Goal: Task Accomplishment & Management: Use online tool/utility

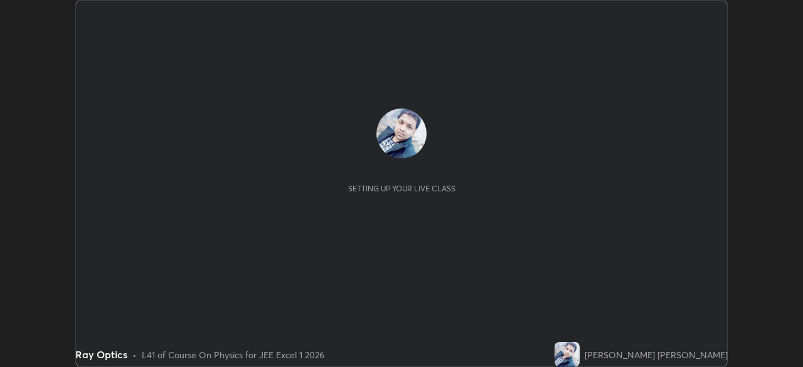
scroll to position [367, 803]
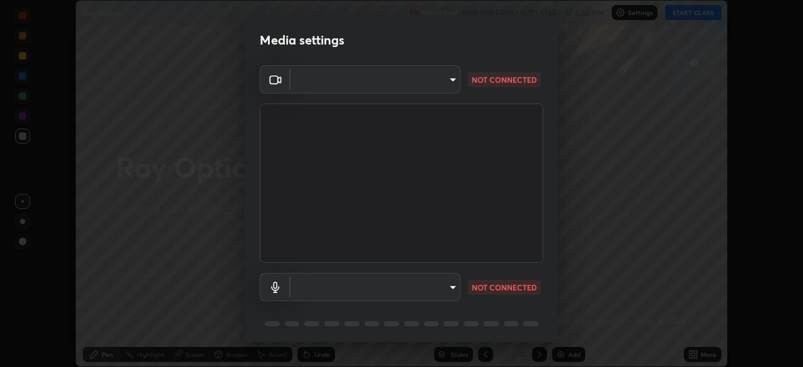
type input "d943c429c6768cc43748b604c9c0ebf3724e607f85506a855244b083f0bc12de"
click at [435, 292] on body "Erase all Ray Optics Recording WAS SCHEDULED TO START AT 4:30 PM Settings START…" at bounding box center [401, 183] width 803 height 367
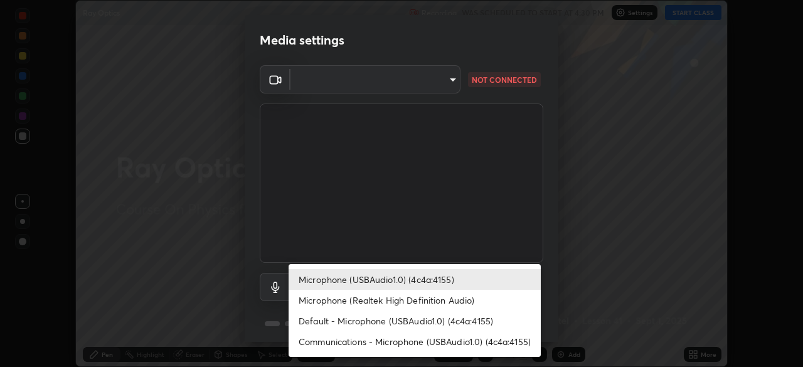
click at [342, 343] on li "Communications - Microphone (USBAudio1.0) (4c4a:4155)" at bounding box center [415, 341] width 252 height 21
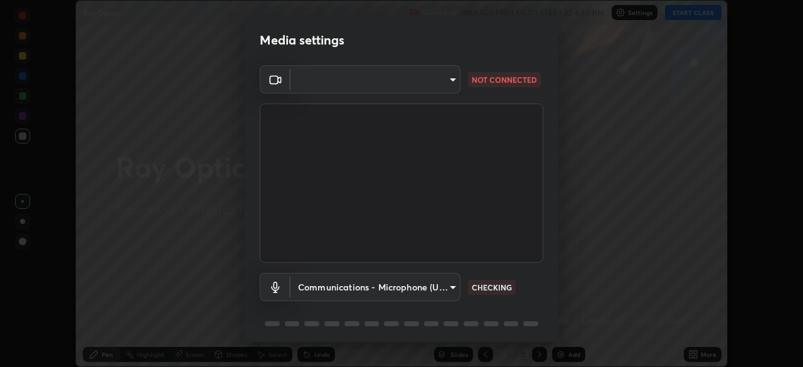
click at [344, 282] on body "Erase all Ray Optics Recording WAS SCHEDULED TO START AT 4:30 PM Settings START…" at bounding box center [401, 183] width 803 height 367
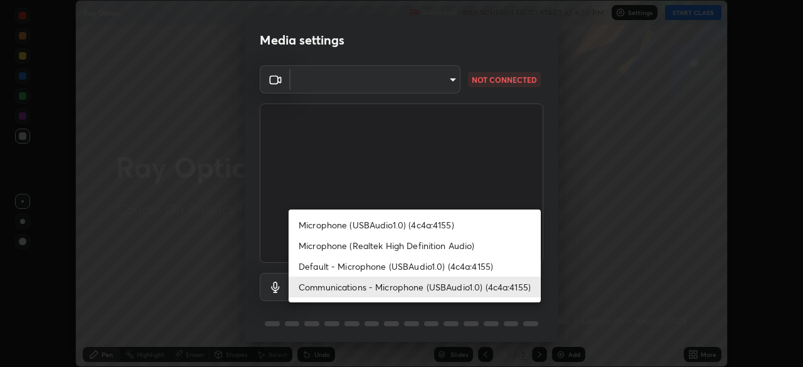
click at [361, 224] on li "Microphone (USBAudio1.0) (4c4a:4155)" at bounding box center [415, 225] width 252 height 21
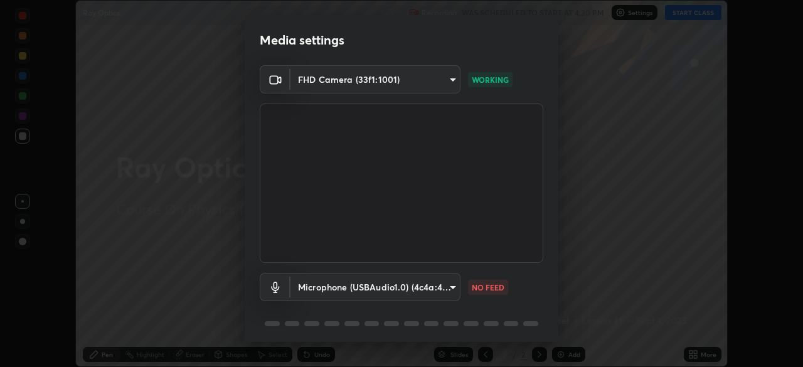
click at [442, 289] on body "Erase all Ray Optics Recording WAS SCHEDULED TO START AT 4:30 PM Settings START…" at bounding box center [401, 183] width 803 height 367
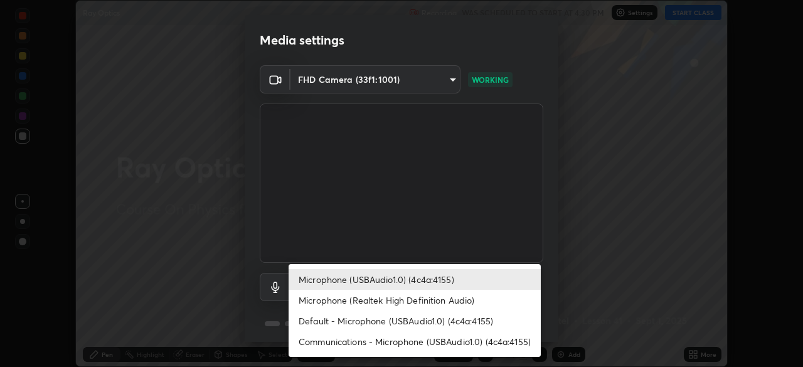
click at [382, 304] on li "Microphone (Realtek High Definition Audio)" at bounding box center [415, 300] width 252 height 21
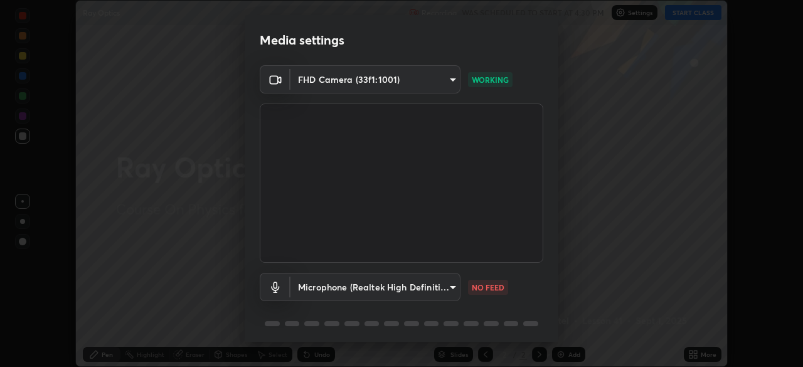
click at [345, 289] on body "Erase all Ray Optics Recording WAS SCHEDULED TO START AT 4:30 PM Settings START…" at bounding box center [401, 183] width 803 height 367
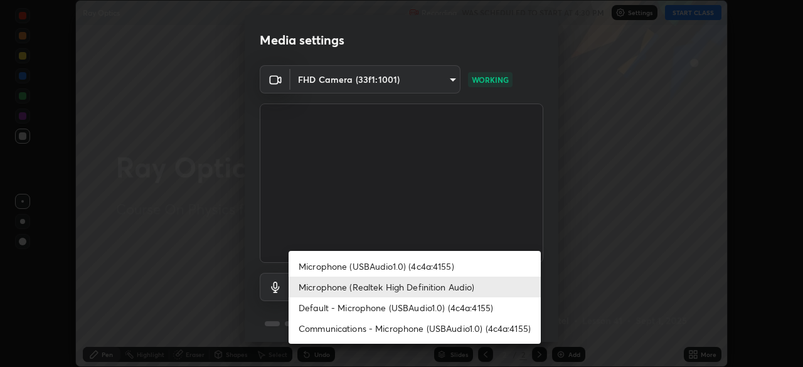
click at [330, 330] on li "Communications - Microphone (USBAudio1.0) (4c4a:4155)" at bounding box center [415, 328] width 252 height 21
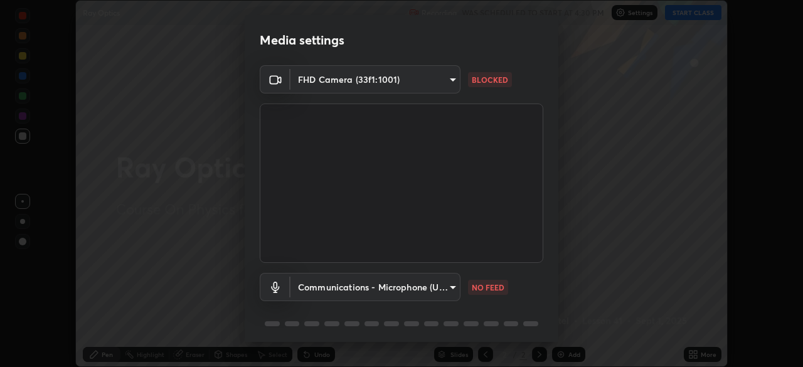
click at [426, 289] on body "Erase all Ray Optics Recording WAS SCHEDULED TO START AT 4:30 PM Settings START…" at bounding box center [401, 183] width 803 height 367
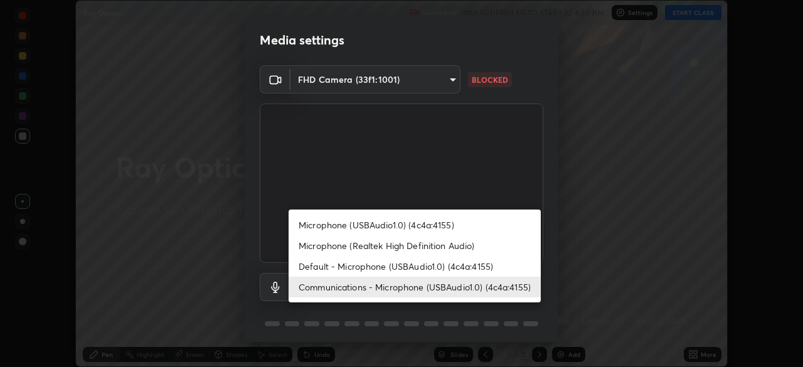
click at [363, 266] on li "Default - Microphone (USBAudio1.0) (4c4a:4155)" at bounding box center [415, 266] width 252 height 21
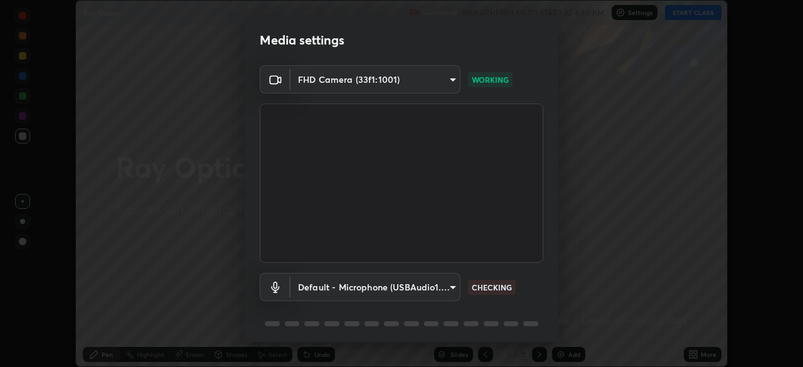
click at [405, 286] on body "Erase all Ray Optics Recording WAS SCHEDULED TO START AT 4:30 PM Settings START…" at bounding box center [401, 183] width 803 height 367
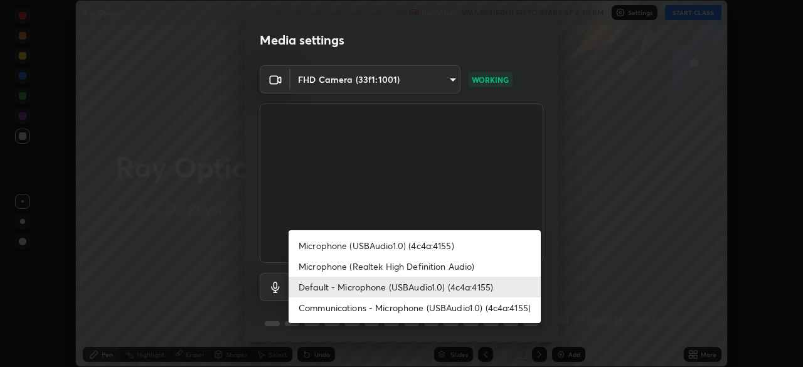
click at [407, 264] on li "Microphone (Realtek High Definition Audio)" at bounding box center [415, 266] width 252 height 21
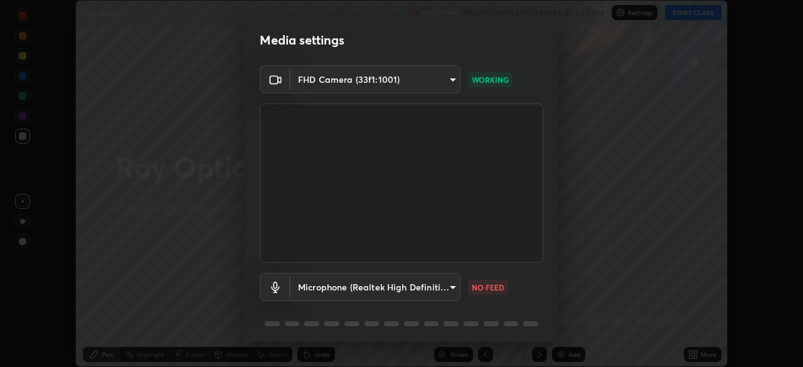
click at [364, 292] on body "Erase all Ray Optics Recording WAS SCHEDULED TO START AT 4:30 PM Settings START…" at bounding box center [401, 183] width 803 height 367
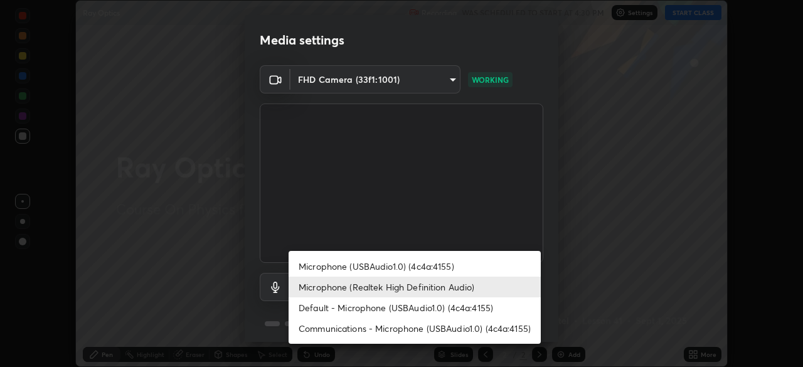
click at [353, 311] on li "Default - Microphone (USBAudio1.0) (4c4a:4155)" at bounding box center [415, 307] width 252 height 21
type input "default"
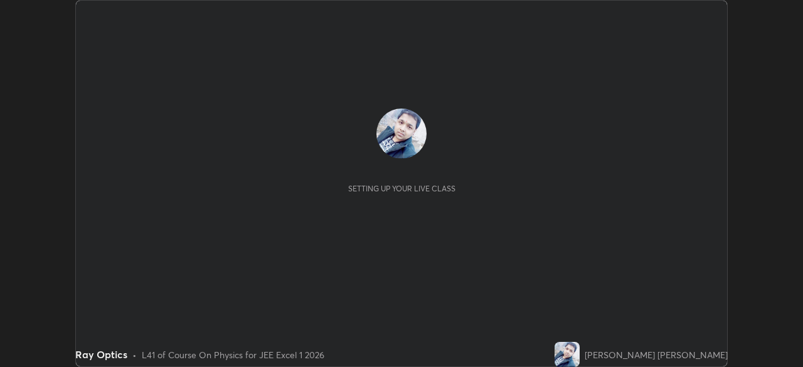
scroll to position [367, 803]
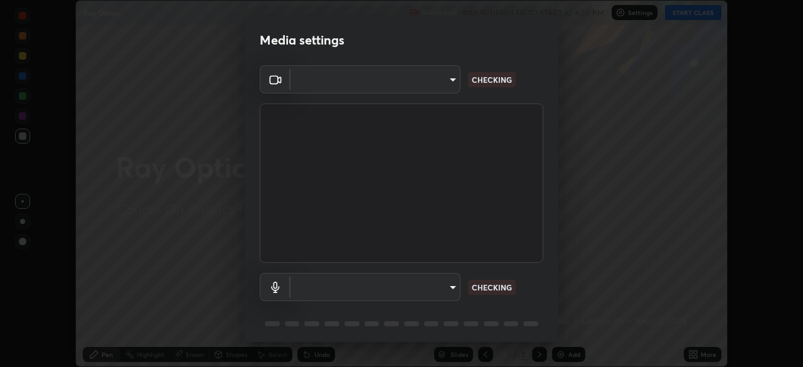
type input "d943c429c6768cc43748b604c9c0ebf3724e607f85506a855244b083f0bc12de"
click at [444, 286] on body "Erase all Ray Optics Recording WAS SCHEDULED TO START AT 4:30 PM Settings START…" at bounding box center [401, 183] width 803 height 367
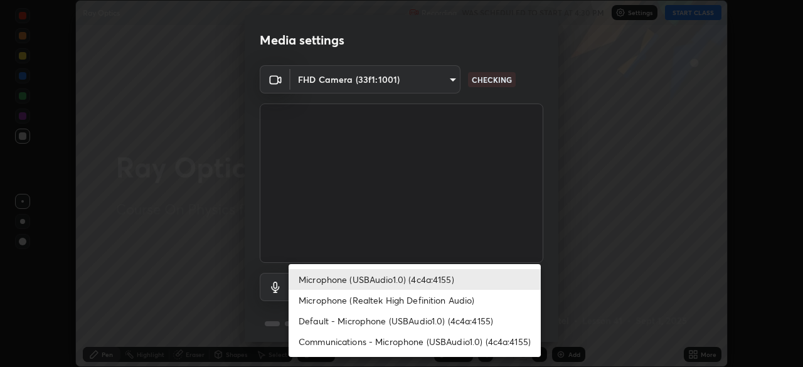
click at [433, 321] on li "Default - Microphone (USBAudio1.0) (4c4a:4155)" at bounding box center [415, 321] width 252 height 21
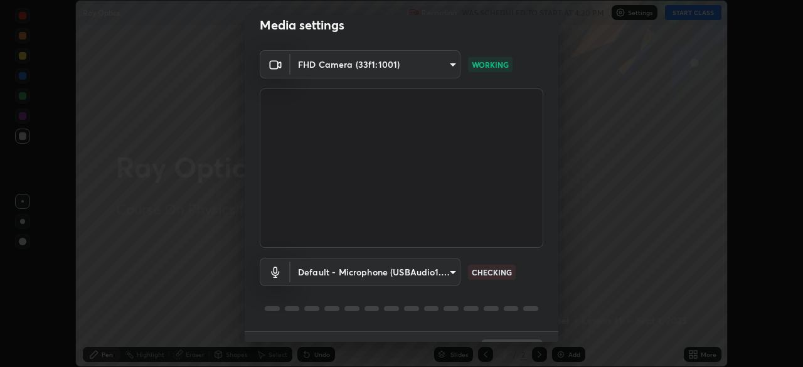
scroll to position [0, 0]
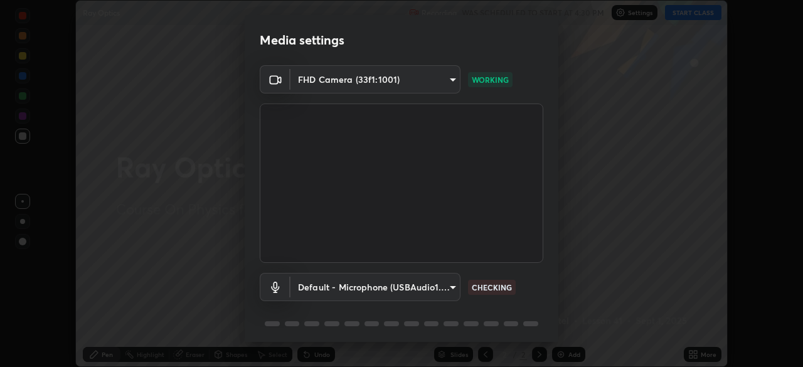
click at [446, 289] on body "Erase all Ray Optics Recording WAS SCHEDULED TO START AT 4:30 PM Settings START…" at bounding box center [401, 183] width 803 height 367
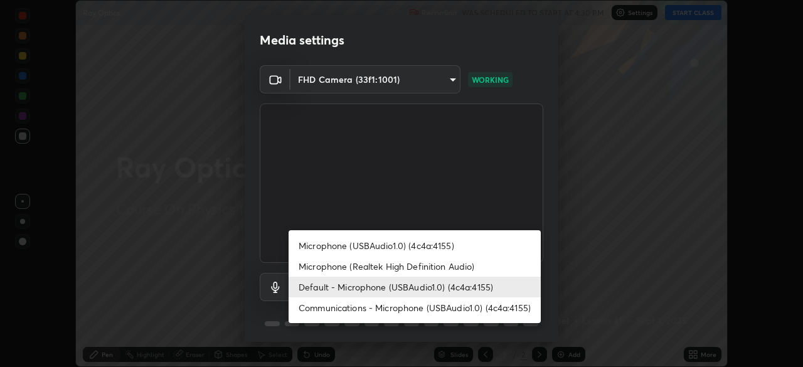
click at [441, 309] on li "Communications - Microphone (USBAudio1.0) (4c4a:4155)" at bounding box center [415, 307] width 252 height 21
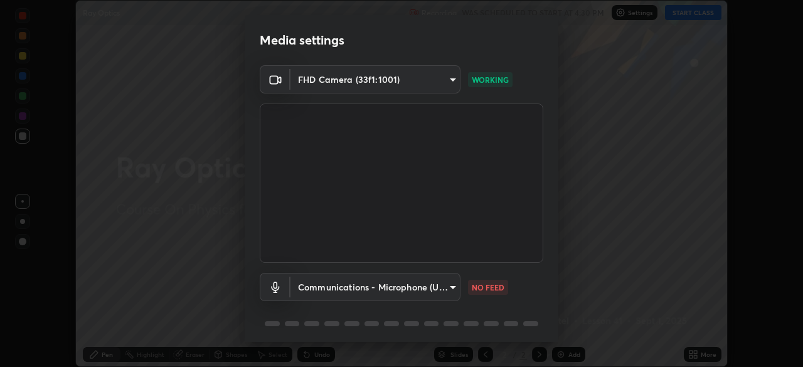
click at [337, 294] on body "Erase all Ray Optics Recording WAS SCHEDULED TO START AT 4:30 PM Settings START…" at bounding box center [401, 183] width 803 height 367
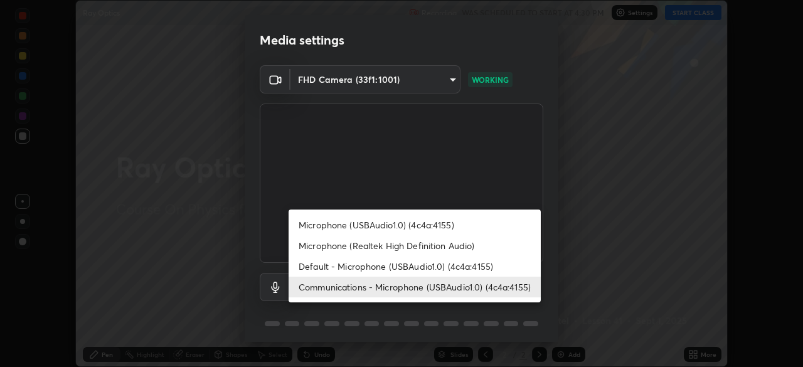
click at [372, 223] on li "Microphone (USBAudio1.0) (4c4a:4155)" at bounding box center [415, 225] width 252 height 21
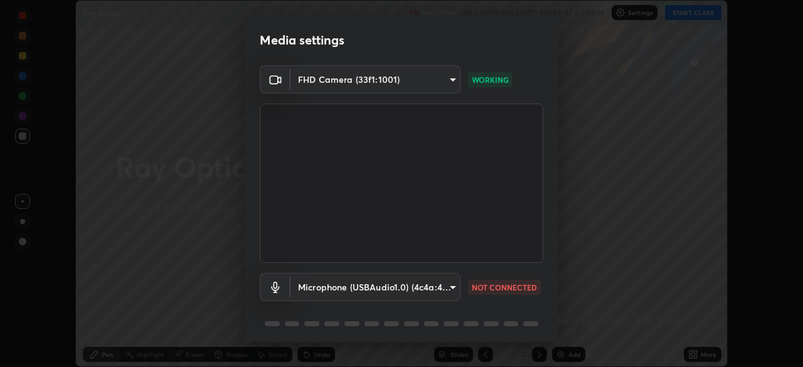
click at [336, 297] on body "Erase all Ray Optics Recording WAS SCHEDULED TO START AT 4:30 PM Settings START…" at bounding box center [401, 183] width 803 height 367
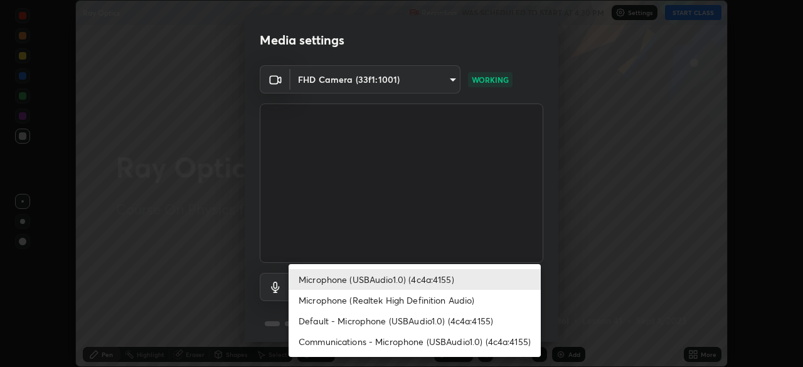
click at [355, 321] on li "Default - Microphone (USBAudio1.0) (4c4a:4155)" at bounding box center [415, 321] width 252 height 21
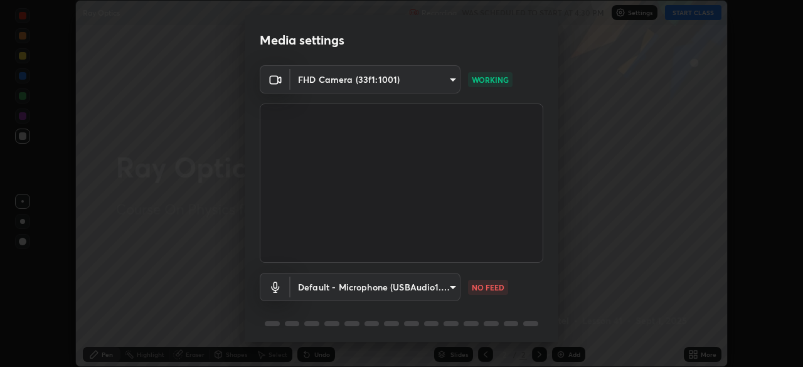
click at [365, 290] on body "Erase all Ray Optics Recording WAS SCHEDULED TO START AT 4:30 PM Settings START…" at bounding box center [401, 183] width 803 height 367
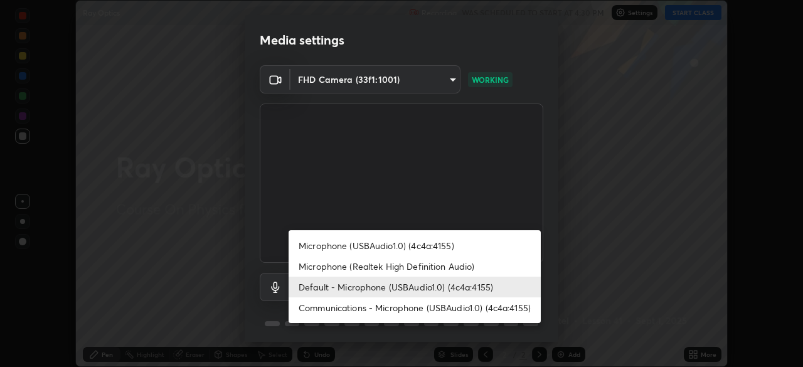
click at [365, 309] on li "Communications - Microphone (USBAudio1.0) (4c4a:4155)" at bounding box center [415, 307] width 252 height 21
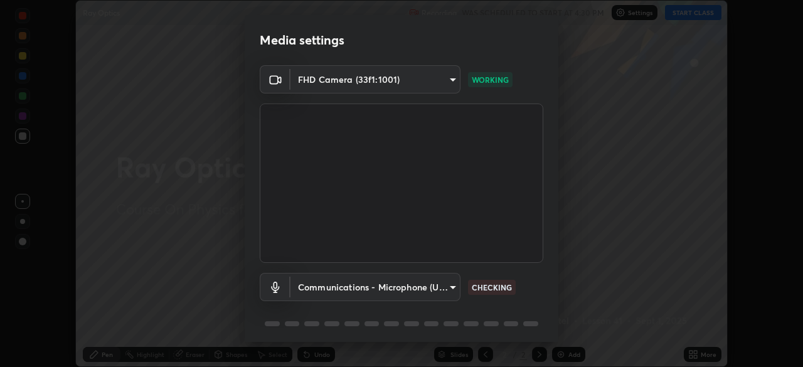
click at [358, 289] on body "Erase all Ray Optics Recording WAS SCHEDULED TO START AT 4:30 PM Settings START…" at bounding box center [401, 183] width 803 height 367
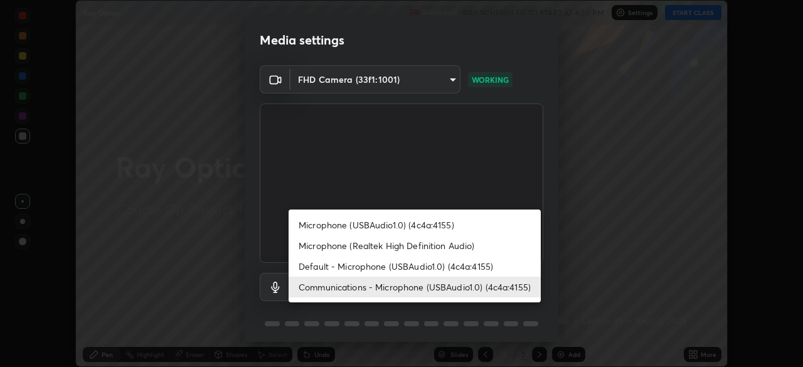
click at [338, 225] on li "Microphone (USBAudio1.0) (4c4a:4155)" at bounding box center [415, 225] width 252 height 21
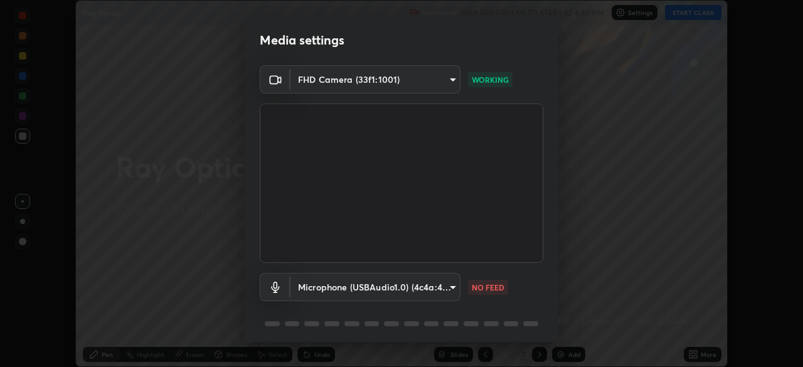
click at [352, 285] on body "Erase all Ray Optics Recording WAS SCHEDULED TO START AT 4:30 PM Settings START…" at bounding box center [401, 183] width 803 height 367
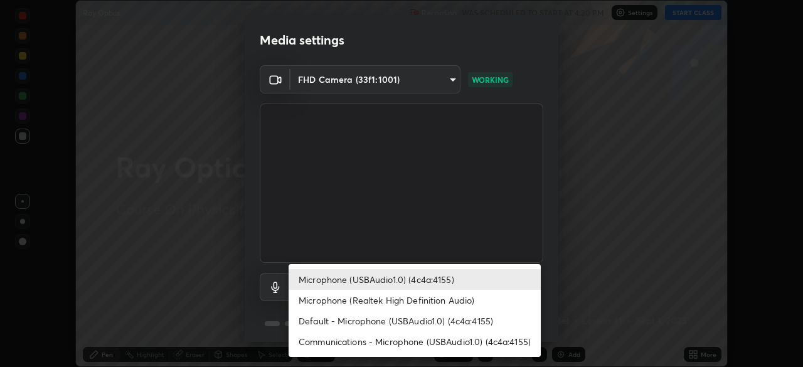
click at [363, 318] on li "Default - Microphone (USBAudio1.0) (4c4a:4155)" at bounding box center [415, 321] width 252 height 21
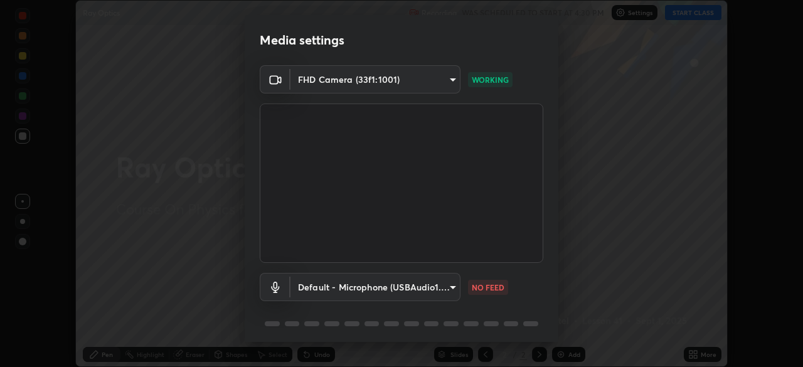
click at [348, 286] on body "Erase all Ray Optics Recording WAS SCHEDULED TO START AT 4:30 PM Settings START…" at bounding box center [401, 183] width 803 height 367
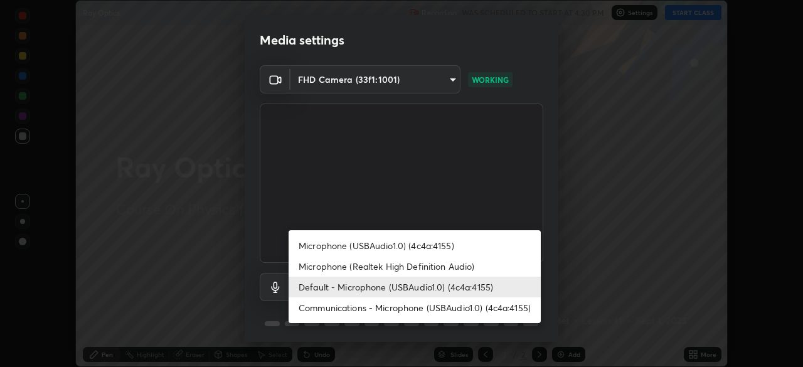
click at [368, 308] on li "Communications - Microphone (USBAudio1.0) (4c4a:4155)" at bounding box center [415, 307] width 252 height 21
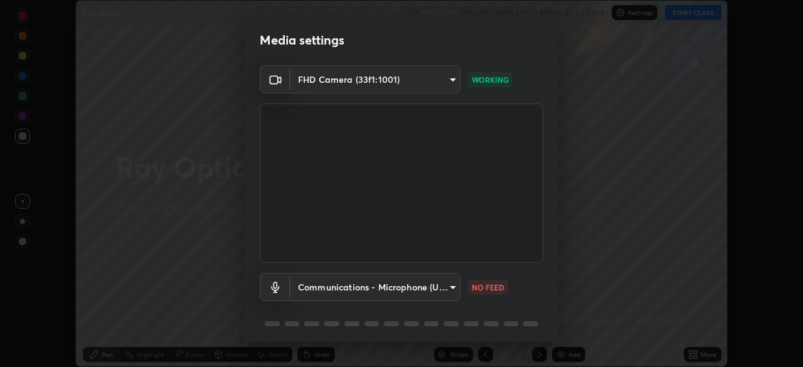
click at [374, 290] on body "Erase all Ray Optics Recording WAS SCHEDULED TO START AT 4:30 PM Settings START…" at bounding box center [401, 183] width 803 height 367
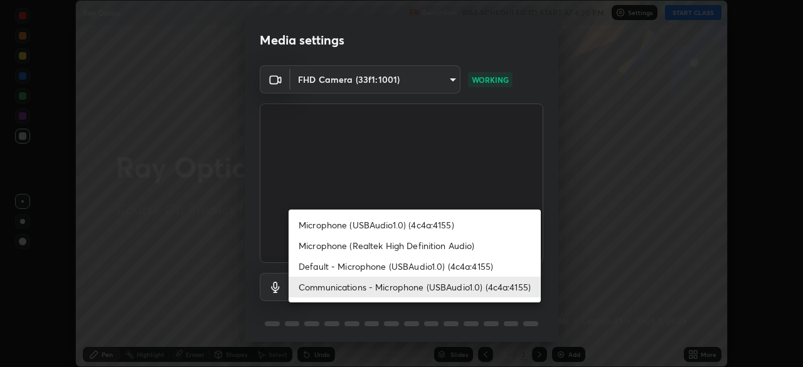
click at [370, 225] on li "Microphone (USBAudio1.0) (4c4a:4155)" at bounding box center [415, 225] width 252 height 21
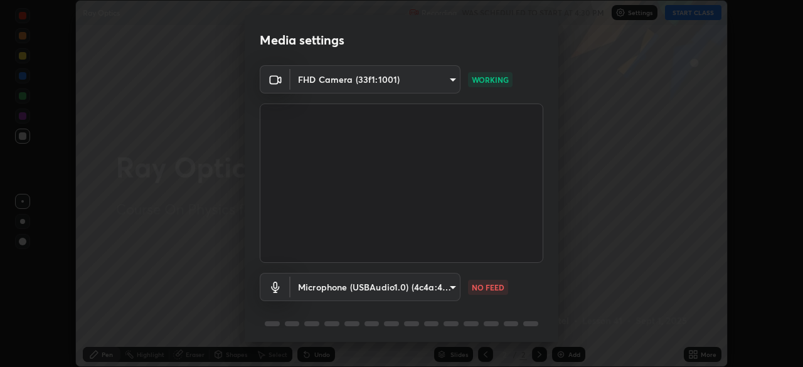
click at [383, 292] on body "Erase all Ray Optics Recording WAS SCHEDULED TO START AT 4:30 PM Settings START…" at bounding box center [401, 183] width 803 height 367
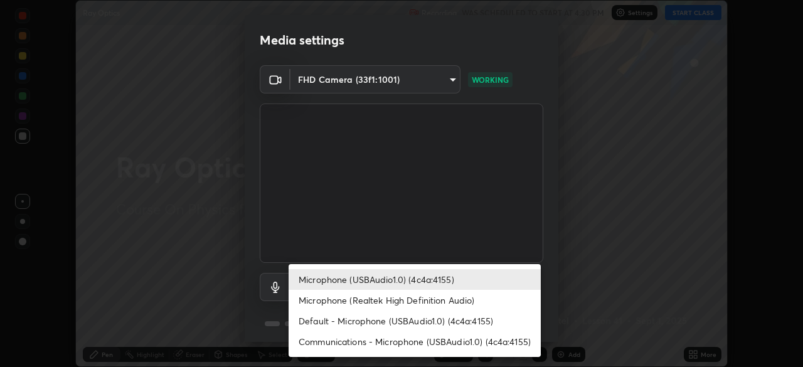
click at [400, 339] on li "Communications - Microphone (USBAudio1.0) (4c4a:4155)" at bounding box center [415, 341] width 252 height 21
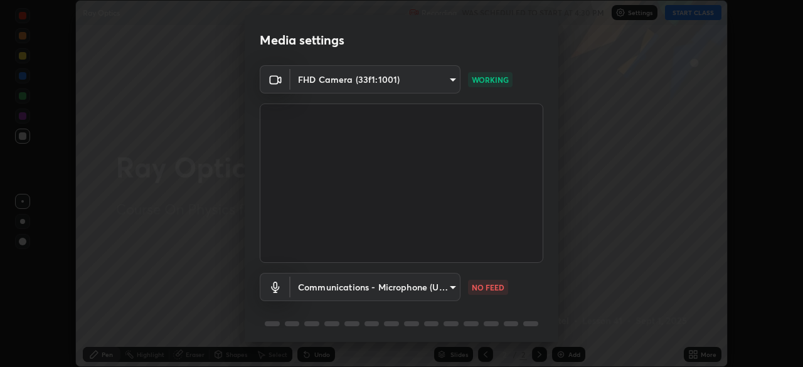
click at [373, 284] on body "Erase all Ray Optics Recording WAS SCHEDULED TO START AT 4:30 PM Settings START…" at bounding box center [401, 183] width 803 height 367
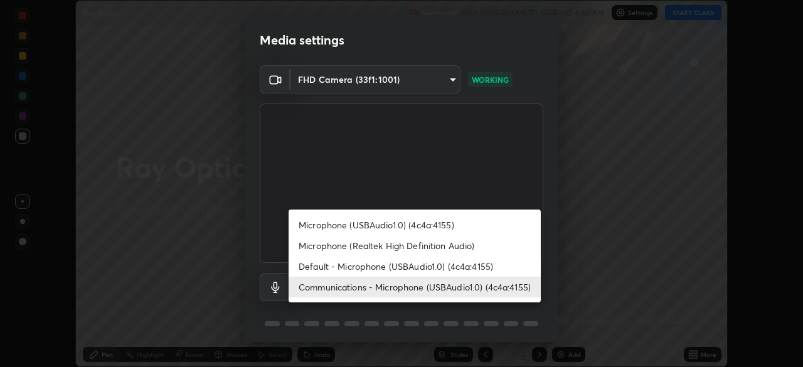
click at [364, 225] on li "Microphone (USBAudio1.0) (4c4a:4155)" at bounding box center [415, 225] width 252 height 21
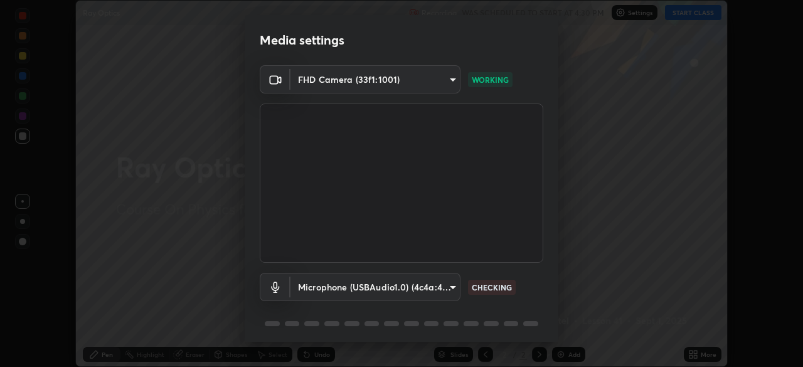
click at [444, 296] on body "Erase all Ray Optics Recording WAS SCHEDULED TO START AT 4:30 PM Settings START…" at bounding box center [401, 183] width 803 height 367
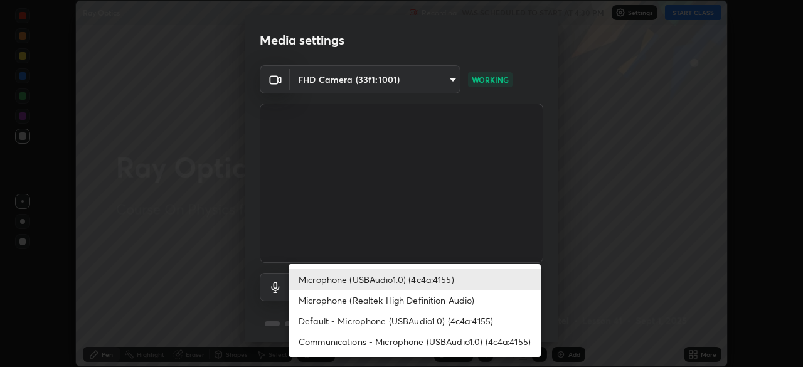
click at [440, 325] on li "Default - Microphone (USBAudio1.0) (4c4a:4155)" at bounding box center [415, 321] width 252 height 21
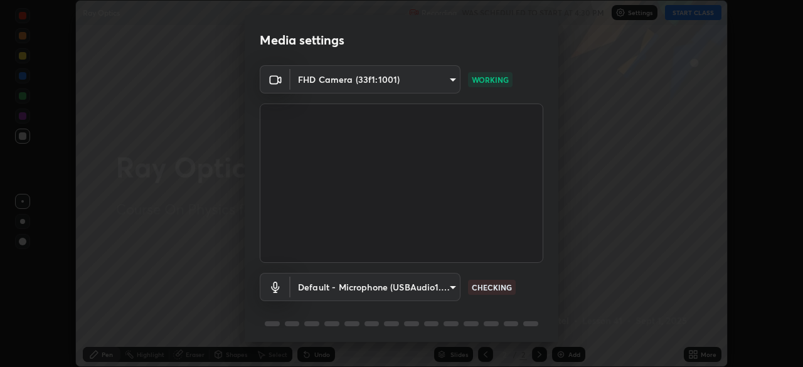
click at [433, 298] on body "Erase all Ray Optics Recording WAS SCHEDULED TO START AT 4:30 PM Settings START…" at bounding box center [401, 183] width 803 height 367
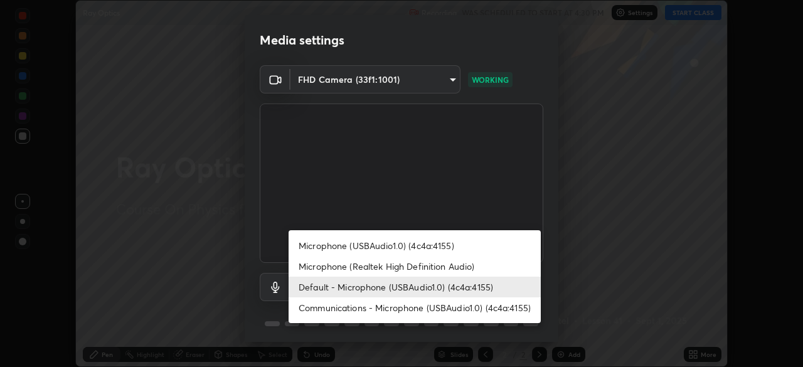
click at [435, 311] on li "Communications - Microphone (USBAudio1.0) (4c4a:4155)" at bounding box center [415, 307] width 252 height 21
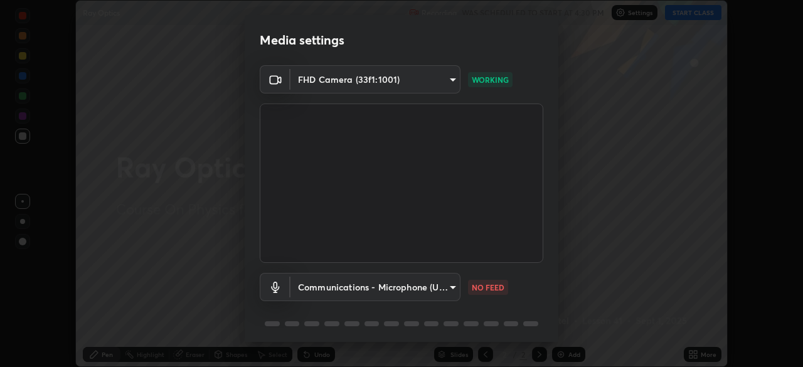
click at [355, 283] on body "Erase all Ray Optics Recording WAS SCHEDULED TO START AT 4:30 PM Settings START…" at bounding box center [401, 183] width 803 height 367
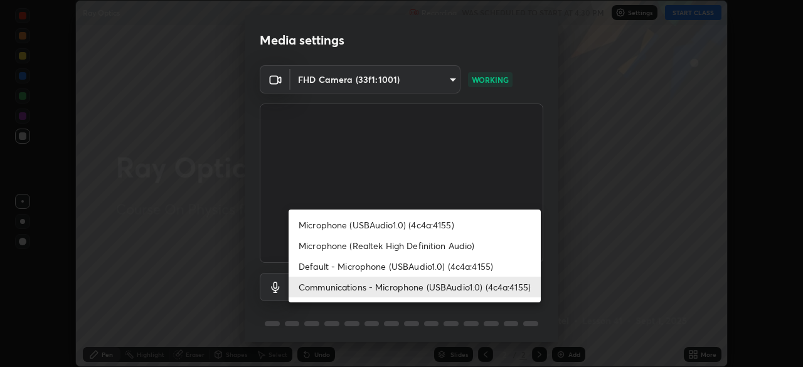
click at [373, 267] on li "Default - Microphone (USBAudio1.0) (4c4a:4155)" at bounding box center [415, 266] width 252 height 21
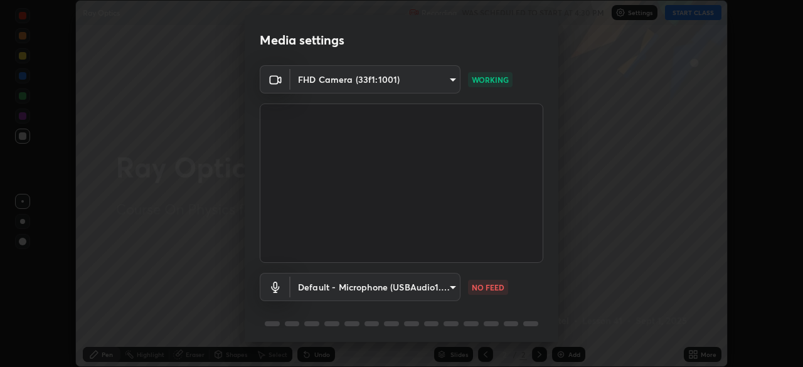
click at [387, 286] on body "Erase all Ray Optics Recording WAS SCHEDULED TO START AT 4:30 PM Settings START…" at bounding box center [401, 183] width 803 height 367
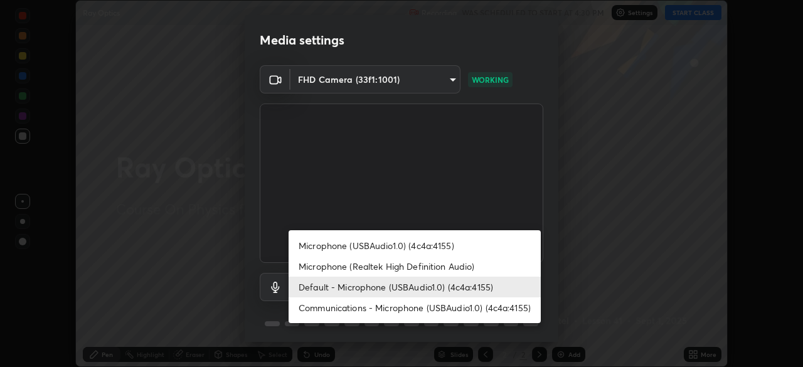
click at [369, 246] on li "Microphone (USBAudio1.0) (4c4a:4155)" at bounding box center [415, 245] width 252 height 21
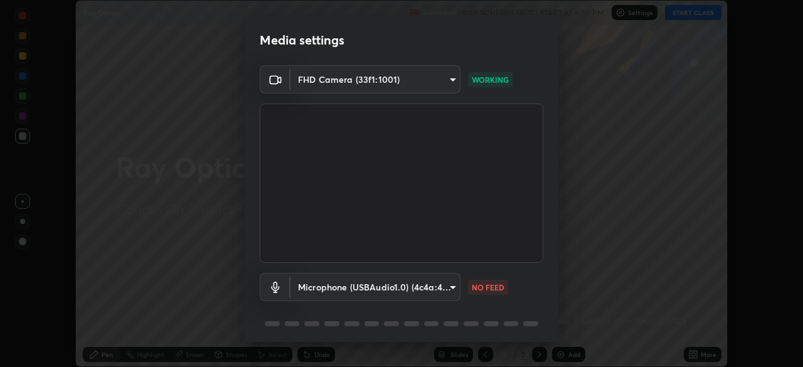
click at [407, 284] on body "Erase all Ray Optics Recording WAS SCHEDULED TO START AT 4:30 PM Settings START…" at bounding box center [401, 183] width 803 height 367
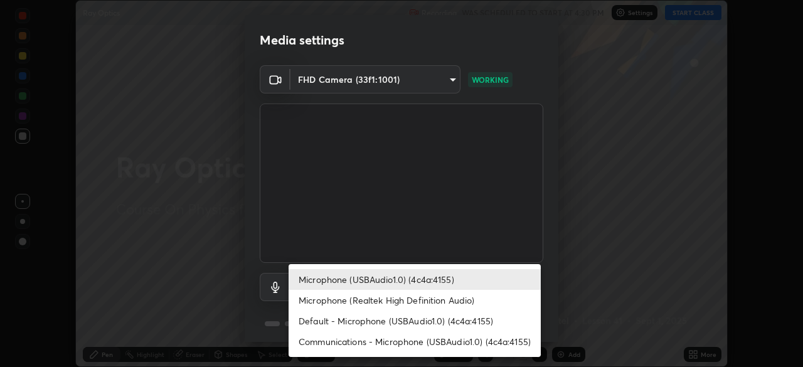
click at [371, 322] on li "Default - Microphone (USBAudio1.0) (4c4a:4155)" at bounding box center [415, 321] width 252 height 21
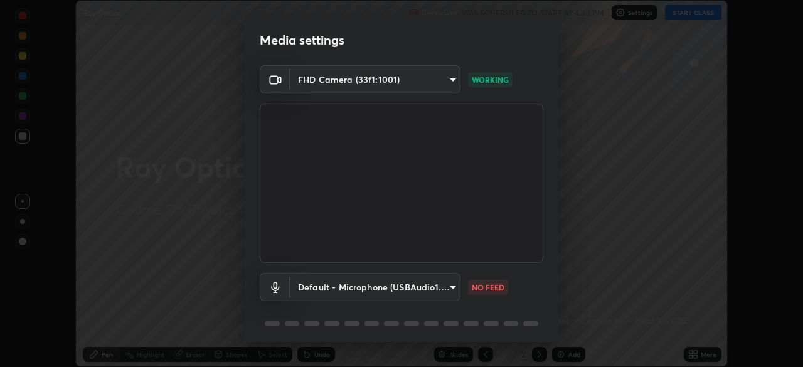
click at [435, 286] on body "Erase all Ray Optics Recording WAS SCHEDULED TO START AT 4:30 PM Settings START…" at bounding box center [401, 183] width 803 height 367
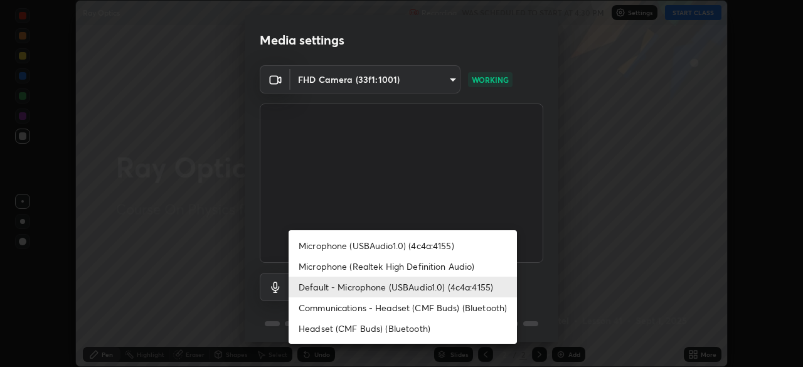
click at [423, 310] on li "Communications - Headset (CMF Buds) (Bluetooth)" at bounding box center [403, 307] width 228 height 21
type input "communications"
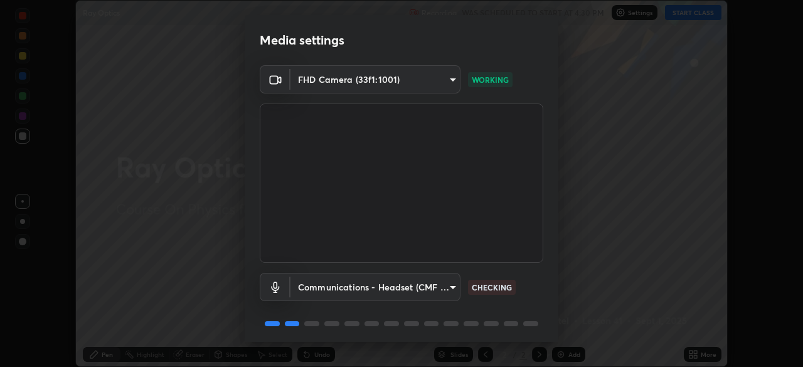
scroll to position [45, 0]
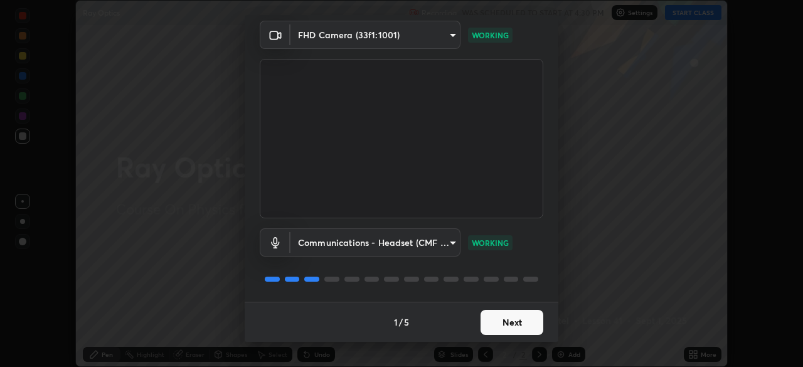
click at [496, 324] on button "Next" at bounding box center [512, 322] width 63 height 25
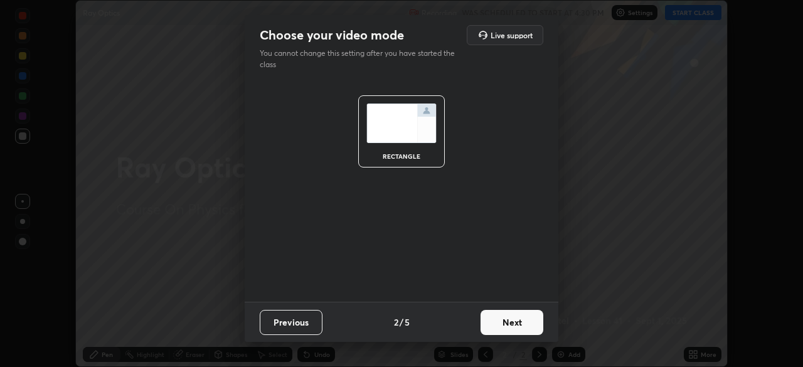
click at [496, 324] on button "Next" at bounding box center [512, 322] width 63 height 25
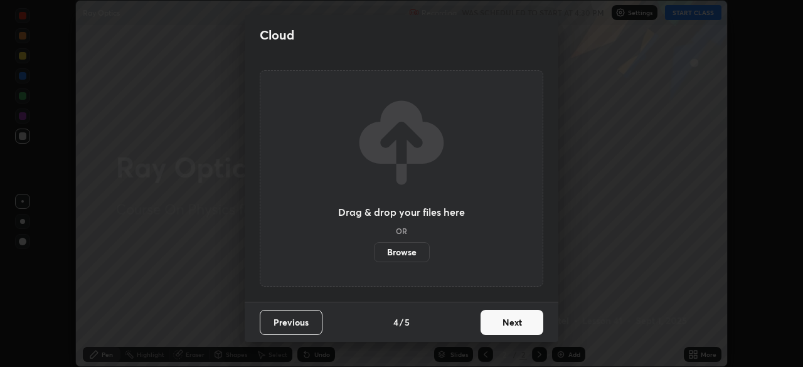
click at [501, 322] on button "Next" at bounding box center [512, 322] width 63 height 25
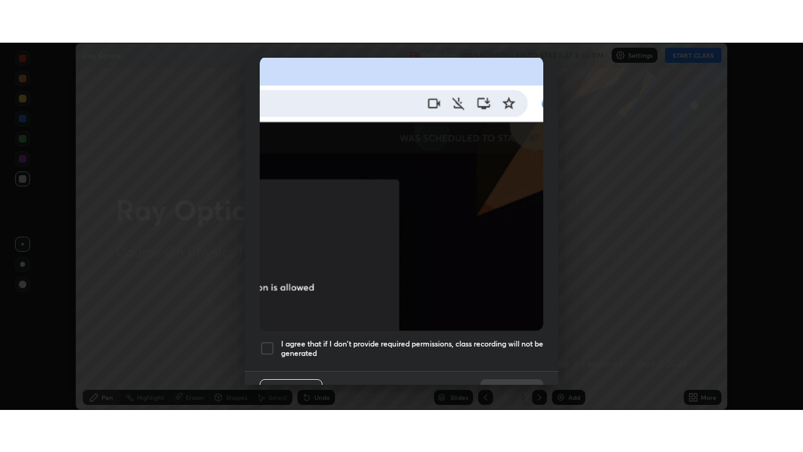
scroll to position [301, 0]
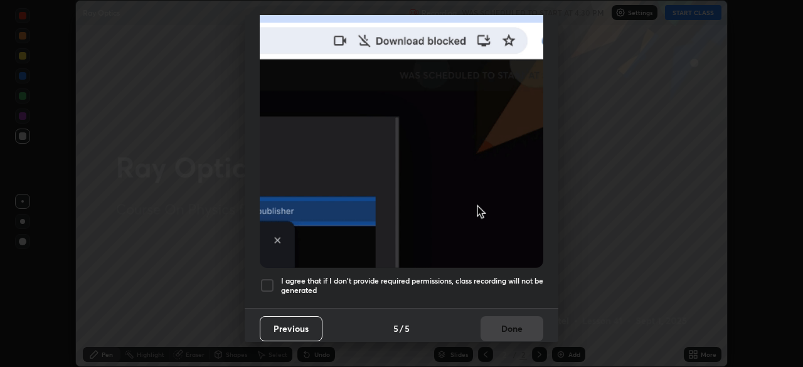
click at [269, 284] on div at bounding box center [267, 285] width 15 height 15
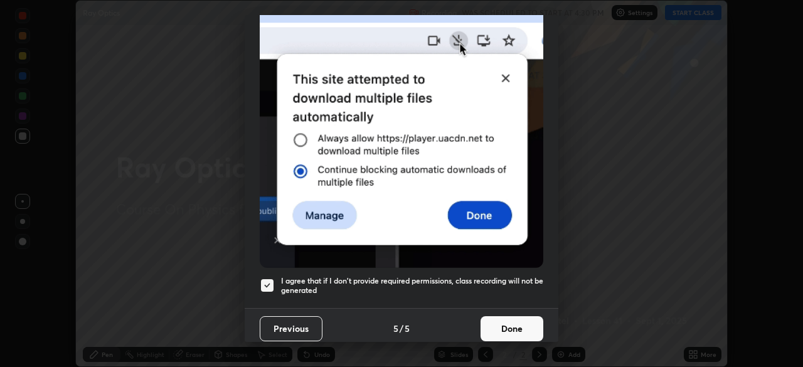
click at [507, 323] on button "Done" at bounding box center [512, 328] width 63 height 25
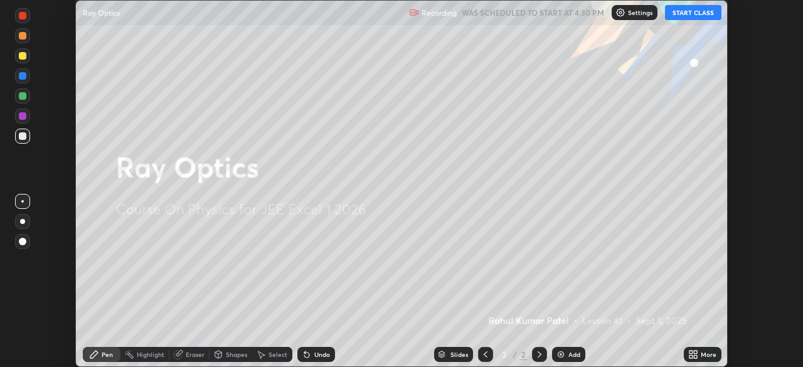
click at [683, 17] on button "START CLASS" at bounding box center [693, 12] width 56 height 15
click at [575, 351] on div "Add" at bounding box center [575, 354] width 12 height 6
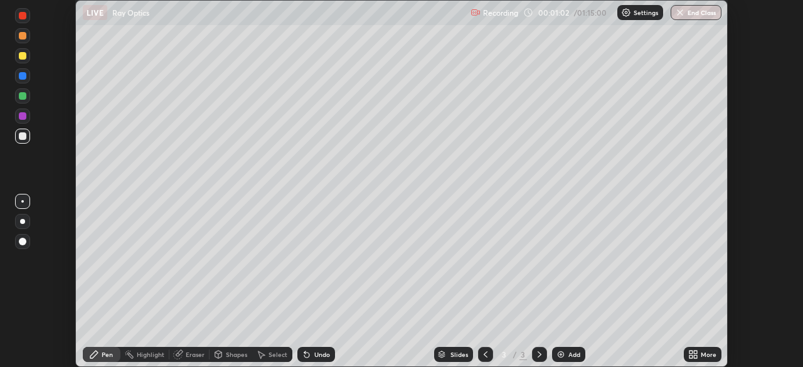
click at [700, 354] on div "More" at bounding box center [703, 354] width 38 height 15
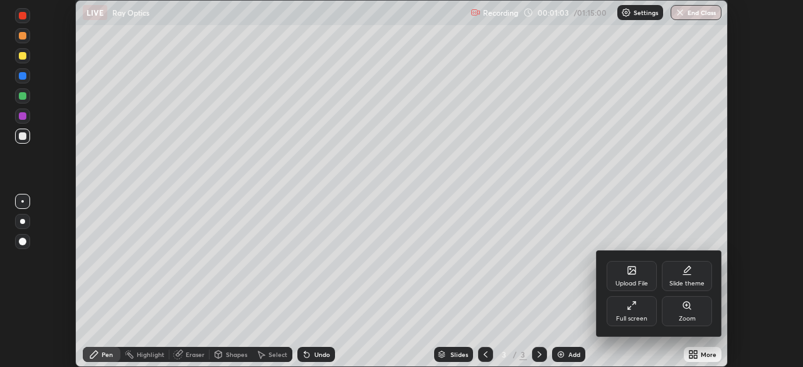
click at [636, 316] on div "Full screen" at bounding box center [631, 319] width 31 height 6
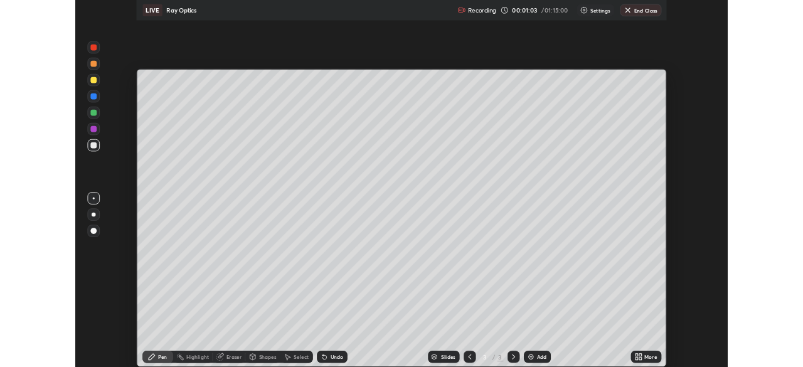
scroll to position [452, 803]
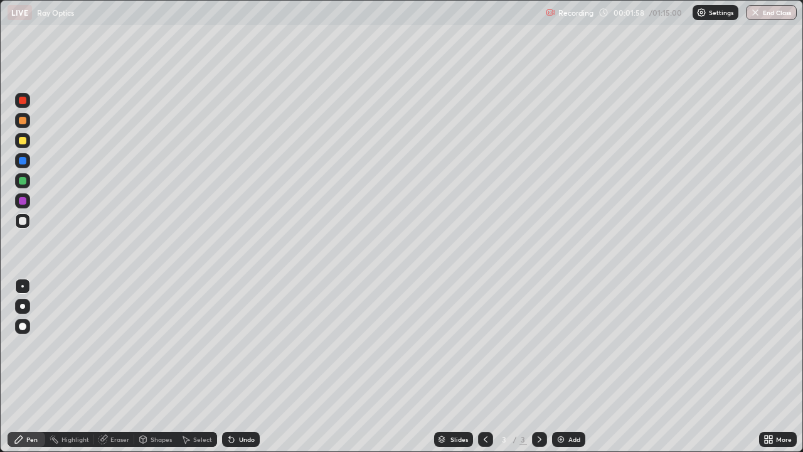
click at [23, 121] on div at bounding box center [23, 121] width 8 height 8
click at [24, 183] on div at bounding box center [23, 181] width 8 height 8
click at [22, 201] on div at bounding box center [23, 201] width 8 height 8
click at [249, 366] on div "Undo" at bounding box center [247, 439] width 16 height 6
click at [560, 366] on img at bounding box center [561, 439] width 10 height 10
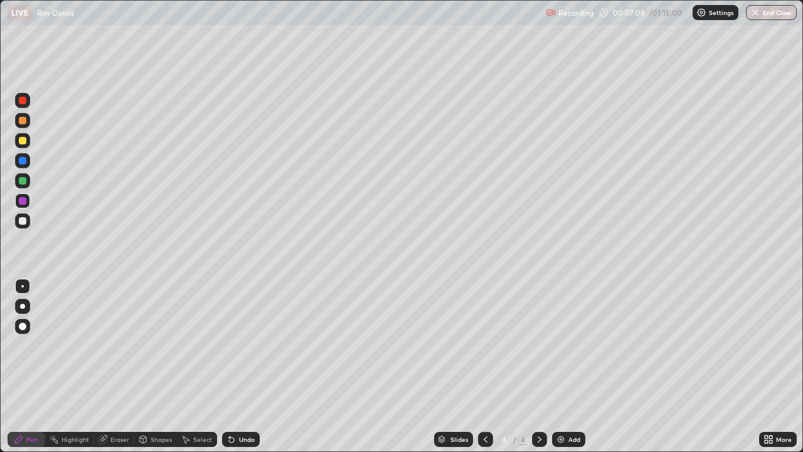
click at [20, 122] on div at bounding box center [23, 121] width 8 height 8
click at [250, 366] on div "Undo" at bounding box center [247, 439] width 16 height 6
click at [23, 202] on div at bounding box center [23, 201] width 8 height 8
click at [23, 184] on div at bounding box center [23, 181] width 8 height 8
click at [23, 141] on div at bounding box center [23, 141] width 8 height 8
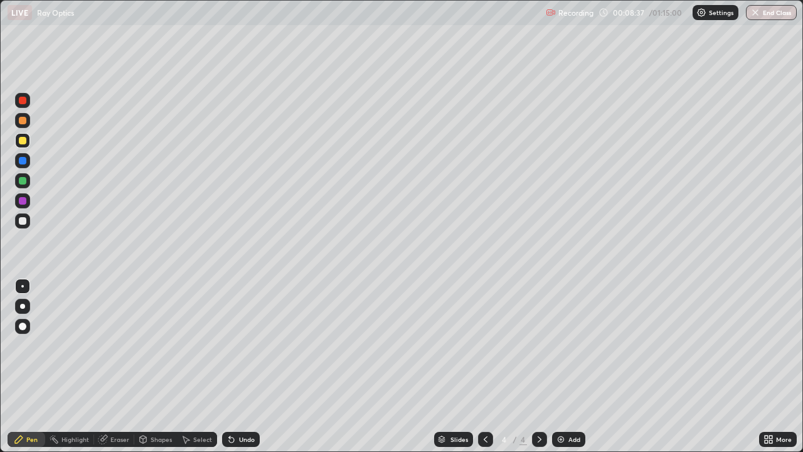
click at [23, 182] on div at bounding box center [23, 181] width 8 height 8
click at [563, 366] on img at bounding box center [561, 439] width 10 height 10
click at [23, 124] on div at bounding box center [23, 121] width 8 height 8
click at [23, 204] on div at bounding box center [23, 201] width 8 height 8
click at [23, 181] on div at bounding box center [23, 181] width 8 height 8
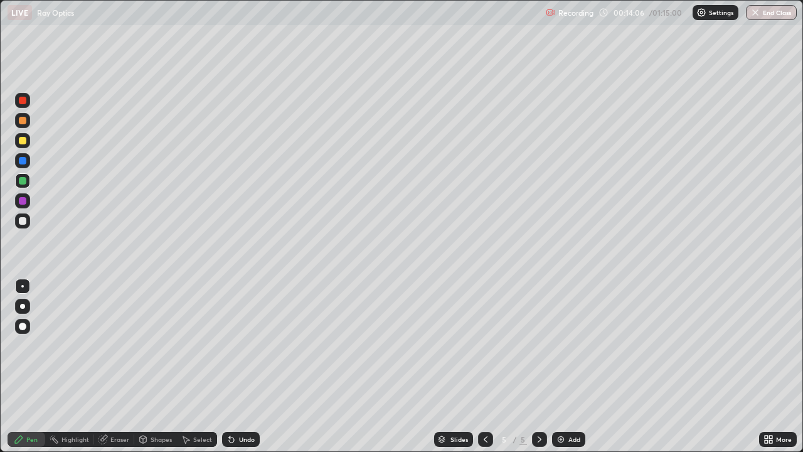
click at [26, 163] on div at bounding box center [23, 161] width 8 height 8
click at [23, 181] on div at bounding box center [23, 181] width 8 height 8
click at [23, 205] on div at bounding box center [22, 200] width 15 height 15
click at [23, 159] on div at bounding box center [23, 161] width 8 height 8
click at [565, 366] on div "Add" at bounding box center [568, 439] width 33 height 15
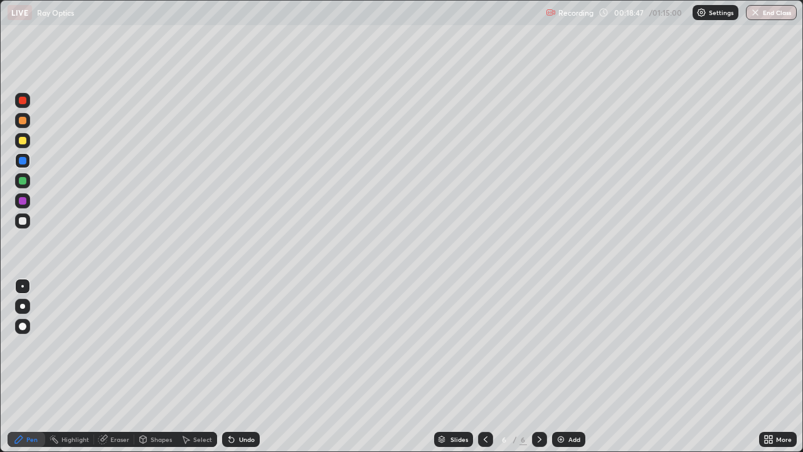
click at [22, 124] on div at bounding box center [23, 121] width 8 height 8
click at [24, 182] on div at bounding box center [23, 181] width 8 height 8
click at [239, 366] on div "Undo" at bounding box center [247, 439] width 16 height 6
click at [24, 203] on div at bounding box center [23, 201] width 8 height 8
click at [23, 125] on div at bounding box center [22, 120] width 15 height 15
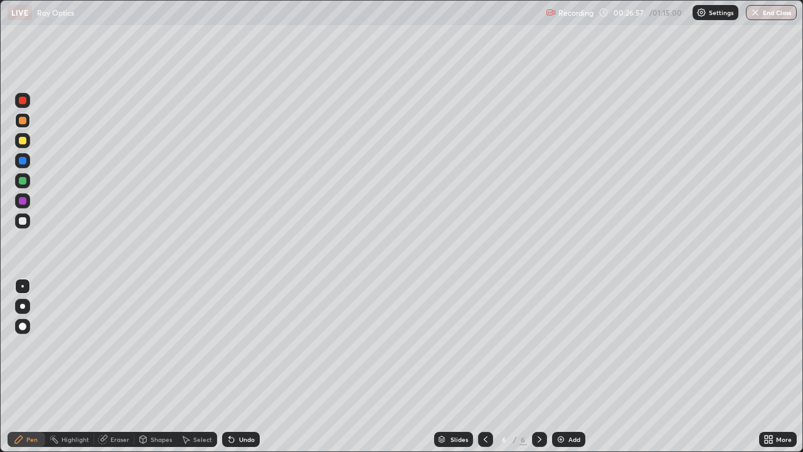
click at [244, 366] on div "Undo" at bounding box center [247, 439] width 16 height 6
click at [241, 366] on div "Undo" at bounding box center [247, 439] width 16 height 6
click at [253, 366] on div "Undo" at bounding box center [247, 439] width 16 height 6
click at [25, 183] on div at bounding box center [23, 181] width 8 height 8
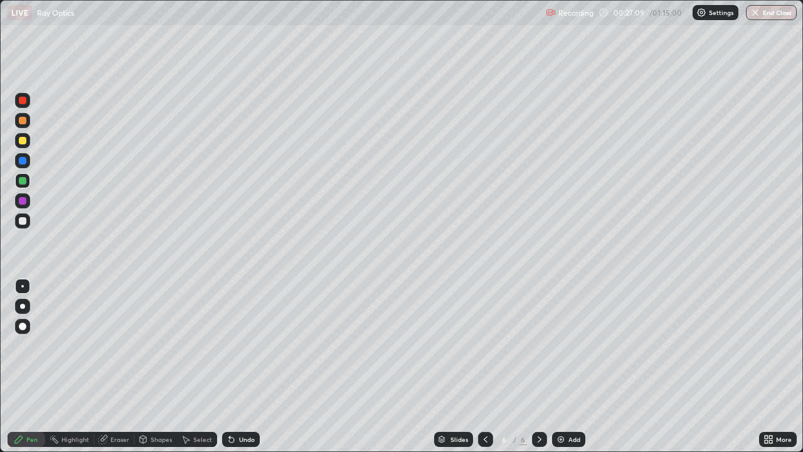
click at [23, 201] on div at bounding box center [23, 201] width 8 height 8
click at [24, 180] on div at bounding box center [23, 181] width 8 height 8
click at [246, 366] on div "Undo" at bounding box center [241, 439] width 38 height 15
click at [252, 366] on div "Undo" at bounding box center [241, 439] width 38 height 15
click at [252, 366] on div "Undo" at bounding box center [247, 439] width 16 height 6
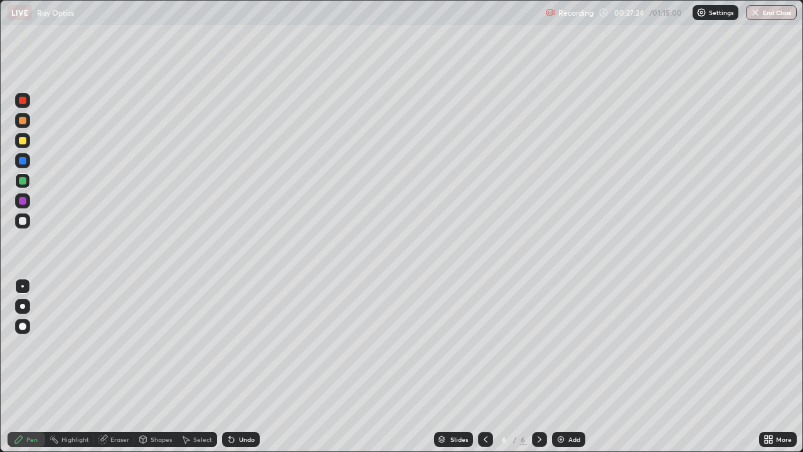
click at [247, 366] on div "Undo" at bounding box center [241, 439] width 38 height 15
click at [245, 366] on div "Undo" at bounding box center [241, 439] width 38 height 15
click at [23, 158] on div at bounding box center [23, 161] width 8 height 8
click at [254, 366] on div "Undo" at bounding box center [241, 439] width 38 height 15
click at [251, 366] on div "Undo" at bounding box center [247, 439] width 16 height 6
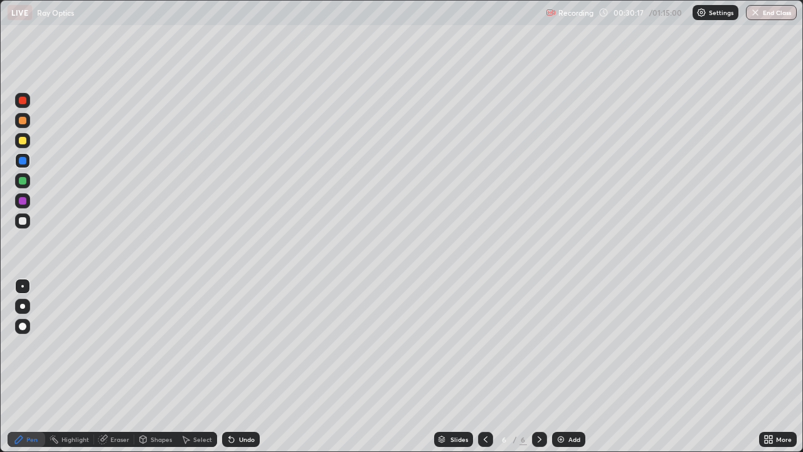
click at [247, 366] on div "Undo" at bounding box center [247, 439] width 16 height 6
click at [249, 366] on div "Undo" at bounding box center [247, 439] width 16 height 6
click at [247, 366] on div "Undo" at bounding box center [247, 439] width 16 height 6
click at [239, 366] on div "Undo" at bounding box center [247, 439] width 16 height 6
click at [240, 366] on div "Undo" at bounding box center [247, 439] width 16 height 6
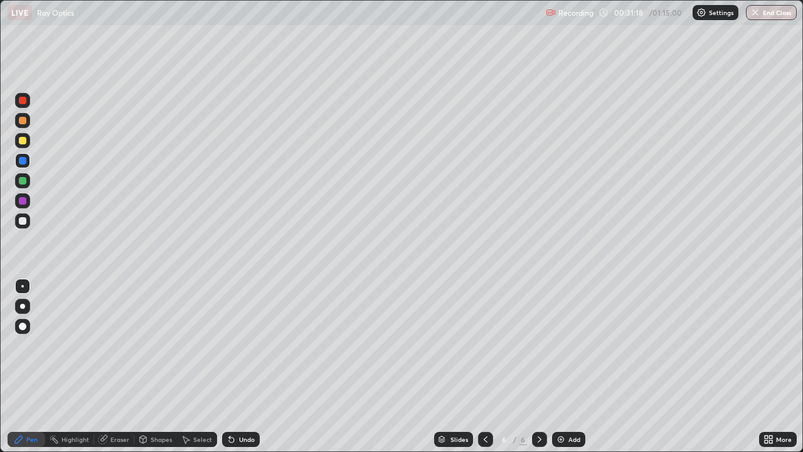
click at [244, 366] on div "Undo" at bounding box center [241, 439] width 38 height 15
click at [245, 366] on div "Undo" at bounding box center [241, 439] width 38 height 15
click at [249, 366] on div "Undo" at bounding box center [247, 439] width 16 height 6
click at [244, 366] on div "Undo" at bounding box center [241, 439] width 38 height 15
click at [242, 366] on div "Undo" at bounding box center [241, 439] width 38 height 15
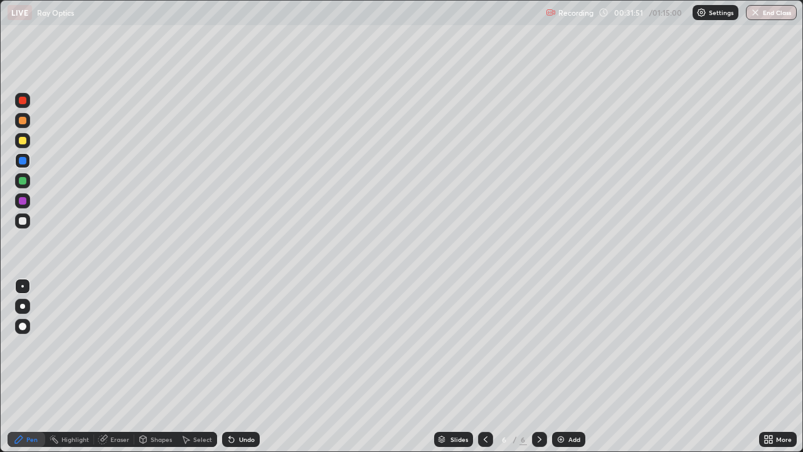
click at [242, 366] on div "Undo" at bounding box center [241, 439] width 38 height 15
click at [239, 366] on div "Undo" at bounding box center [241, 439] width 38 height 15
click at [238, 366] on div "Undo" at bounding box center [241, 439] width 38 height 15
click at [254, 366] on div "Undo" at bounding box center [241, 439] width 38 height 15
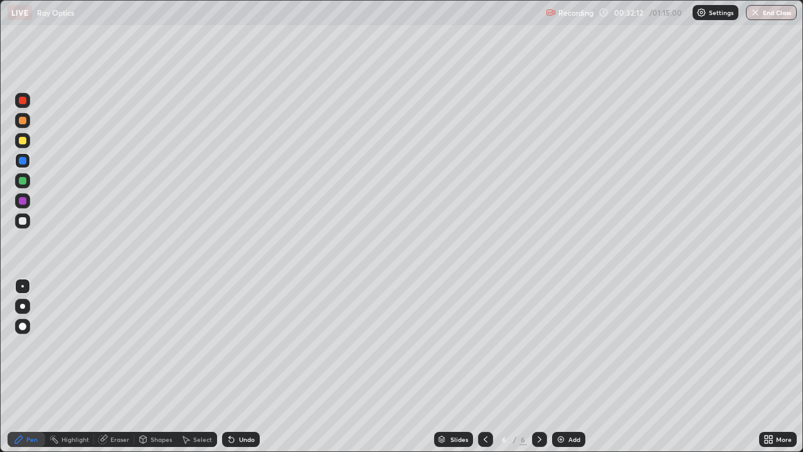
click at [247, 366] on div "Undo" at bounding box center [247, 439] width 16 height 6
click at [562, 366] on img at bounding box center [561, 439] width 10 height 10
click at [23, 121] on div at bounding box center [23, 121] width 8 height 8
click at [245, 366] on div "Undo" at bounding box center [247, 439] width 16 height 6
click at [27, 181] on div at bounding box center [22, 180] width 15 height 15
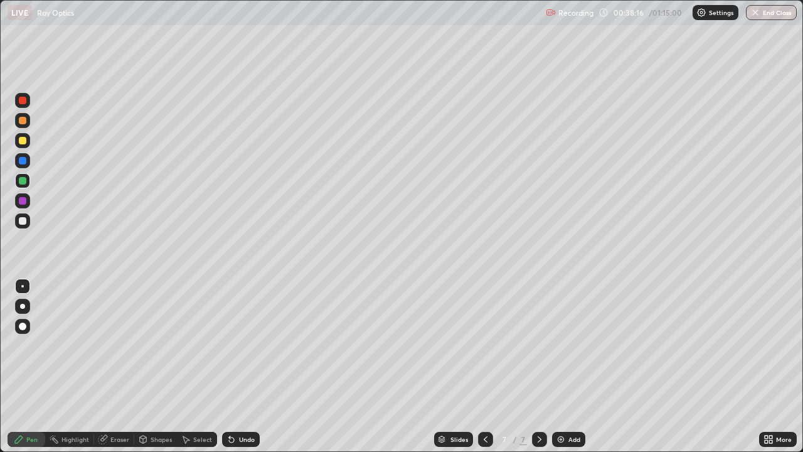
click at [21, 203] on div at bounding box center [23, 201] width 8 height 8
click at [26, 181] on div at bounding box center [23, 181] width 8 height 8
click at [27, 200] on div at bounding box center [22, 200] width 15 height 15
click at [24, 183] on div at bounding box center [23, 181] width 8 height 8
click at [23, 201] on div at bounding box center [23, 201] width 8 height 8
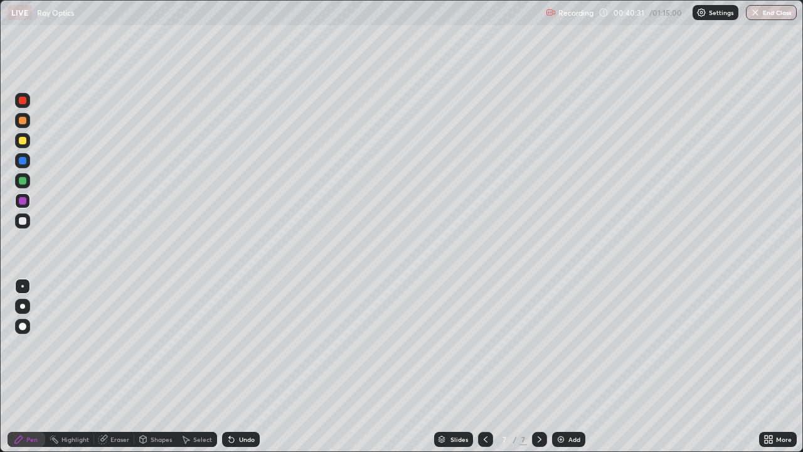
click at [23, 223] on div at bounding box center [23, 221] width 8 height 8
click at [24, 163] on div at bounding box center [23, 161] width 8 height 8
click at [484, 366] on icon at bounding box center [486, 439] width 10 height 10
click at [543, 366] on icon at bounding box center [540, 439] width 10 height 10
click at [242, 366] on div "Undo" at bounding box center [247, 439] width 16 height 6
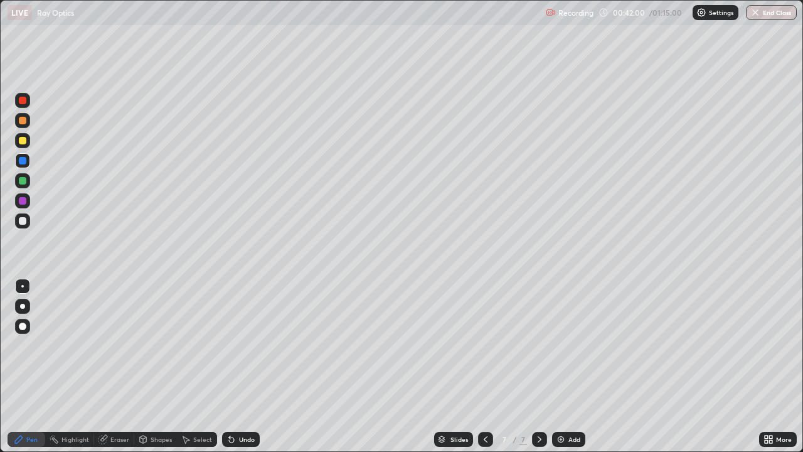
click at [240, 366] on div "Undo" at bounding box center [247, 439] width 16 height 6
click at [239, 366] on div "Undo" at bounding box center [247, 439] width 16 height 6
click at [240, 366] on div "Undo" at bounding box center [241, 439] width 38 height 15
click at [634, 366] on div "Slides 7 / 7 Add" at bounding box center [509, 439] width 499 height 25
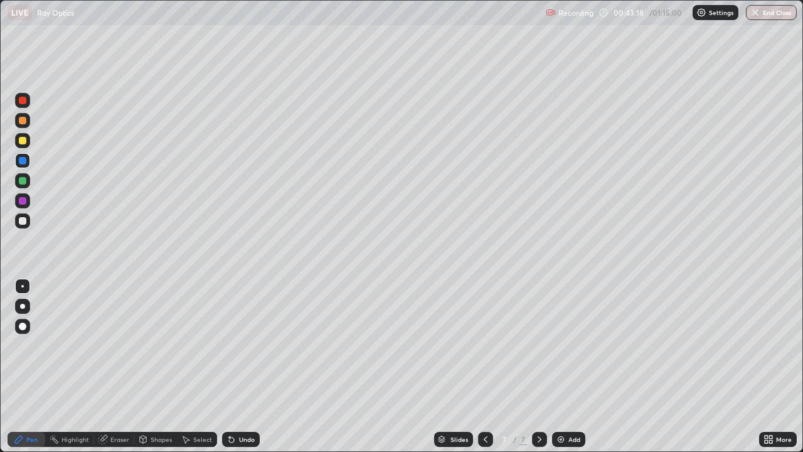
click at [650, 366] on div "Slides 7 / 7 Add" at bounding box center [509, 439] width 499 height 25
click at [569, 366] on div "Add" at bounding box center [575, 439] width 12 height 6
click at [484, 366] on icon at bounding box center [486, 439] width 10 height 10
click at [562, 366] on img at bounding box center [561, 439] width 10 height 10
click at [26, 124] on div at bounding box center [22, 120] width 15 height 15
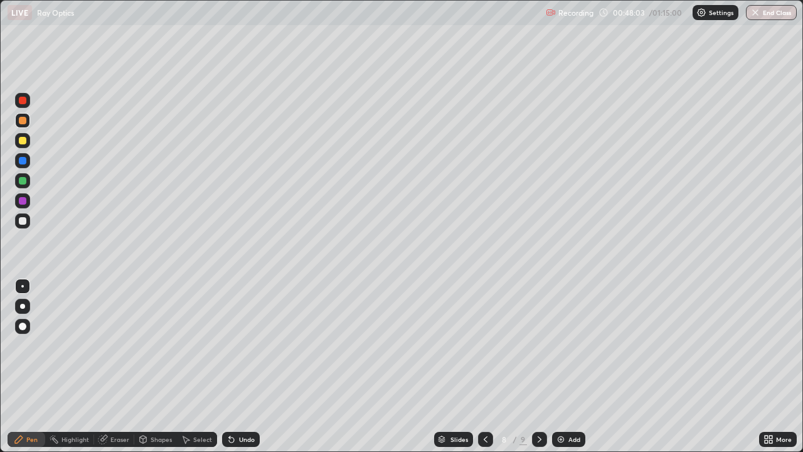
click at [28, 206] on div at bounding box center [22, 200] width 15 height 15
click at [23, 222] on div at bounding box center [23, 221] width 8 height 8
click at [23, 183] on div at bounding box center [23, 181] width 8 height 8
click at [116, 366] on div "Eraser" at bounding box center [114, 439] width 40 height 15
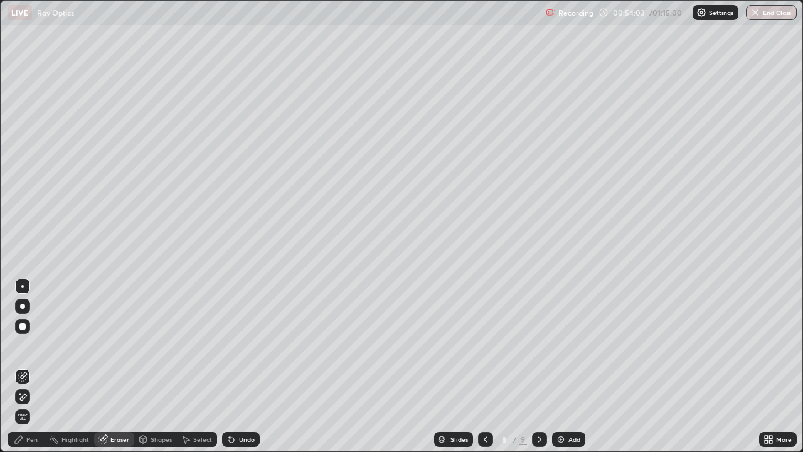
click at [33, 366] on div "Pen" at bounding box center [31, 439] width 11 height 6
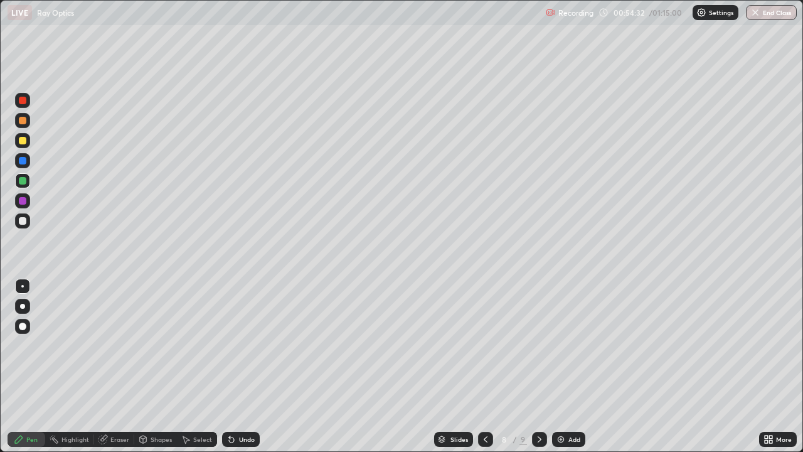
click at [24, 203] on div at bounding box center [23, 201] width 8 height 8
click at [239, 366] on div "Undo" at bounding box center [247, 439] width 16 height 6
click at [24, 185] on div at bounding box center [22, 180] width 15 height 15
click at [241, 366] on div "Undo" at bounding box center [247, 439] width 16 height 6
click at [243, 366] on div "Undo" at bounding box center [247, 439] width 16 height 6
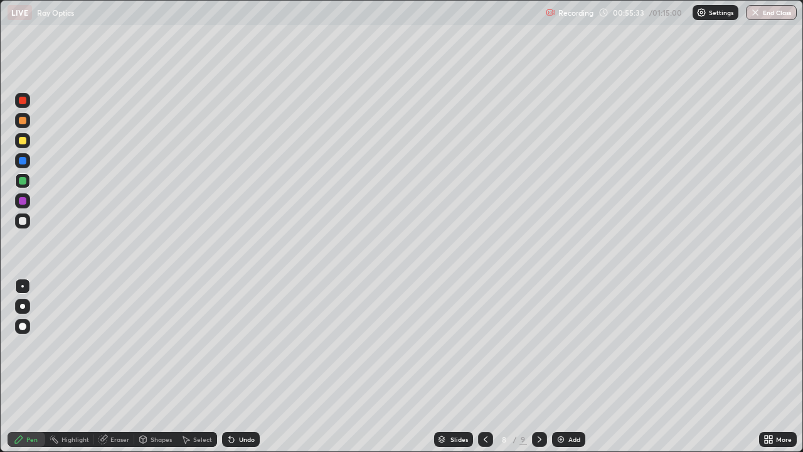
click at [23, 201] on div at bounding box center [23, 201] width 8 height 8
click at [25, 163] on div at bounding box center [23, 161] width 8 height 8
click at [247, 366] on div "Undo" at bounding box center [241, 439] width 38 height 15
click at [248, 366] on div "Undo" at bounding box center [247, 439] width 16 height 6
click at [243, 366] on div "Undo" at bounding box center [241, 439] width 38 height 15
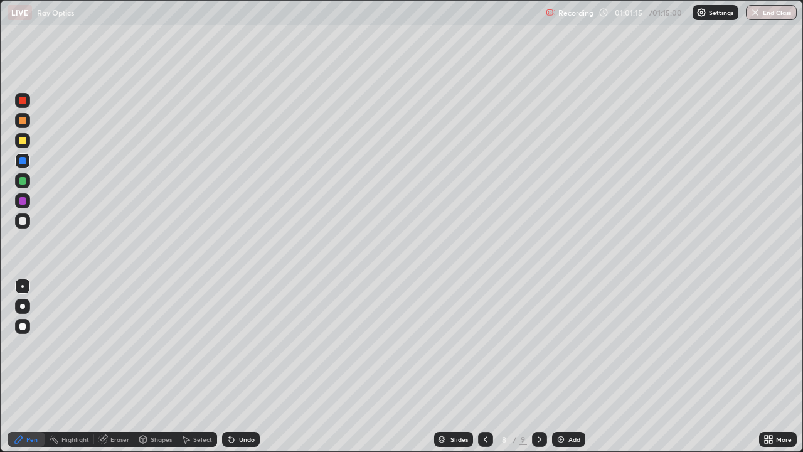
click at [241, 366] on div "Undo" at bounding box center [241, 439] width 38 height 15
click at [245, 366] on div "Undo" at bounding box center [241, 439] width 38 height 15
click at [243, 366] on div "Undo" at bounding box center [247, 439] width 16 height 6
click at [240, 366] on div "Undo" at bounding box center [247, 439] width 16 height 6
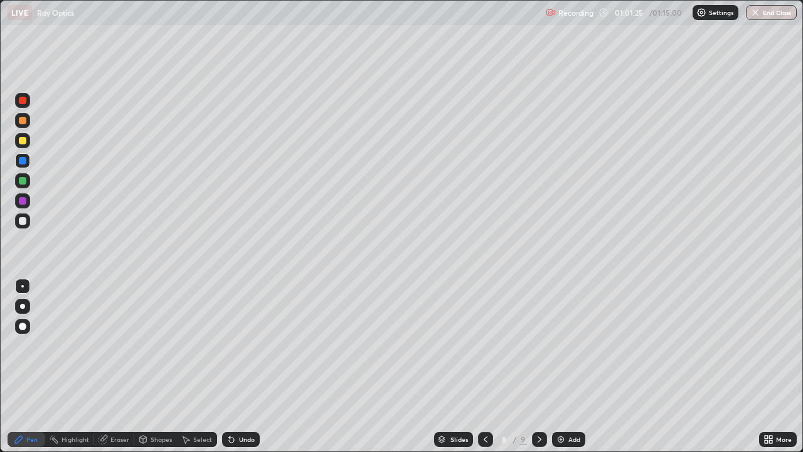
click at [240, 366] on div "Undo" at bounding box center [247, 439] width 16 height 6
click at [26, 203] on div at bounding box center [22, 200] width 15 height 15
click at [242, 366] on div "Undo" at bounding box center [247, 439] width 16 height 6
click at [239, 366] on div "Undo" at bounding box center [241, 439] width 38 height 15
click at [237, 366] on div "Undo" at bounding box center [241, 439] width 38 height 15
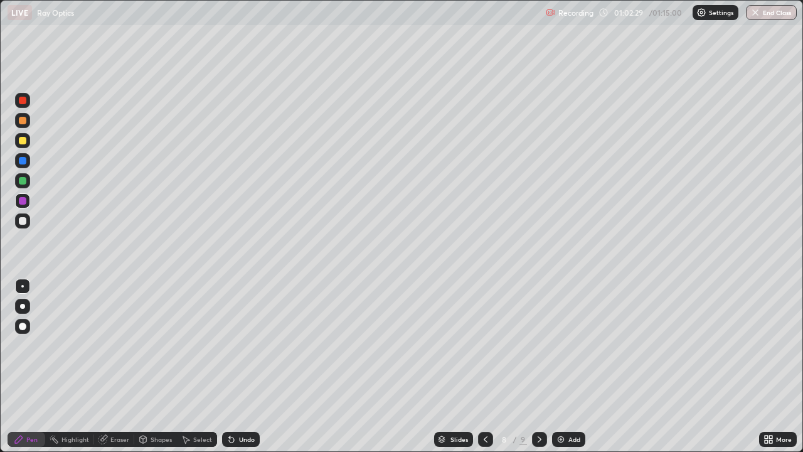
click at [237, 366] on div "Undo" at bounding box center [241, 439] width 38 height 15
click at [111, 366] on div "Eraser" at bounding box center [119, 439] width 19 height 6
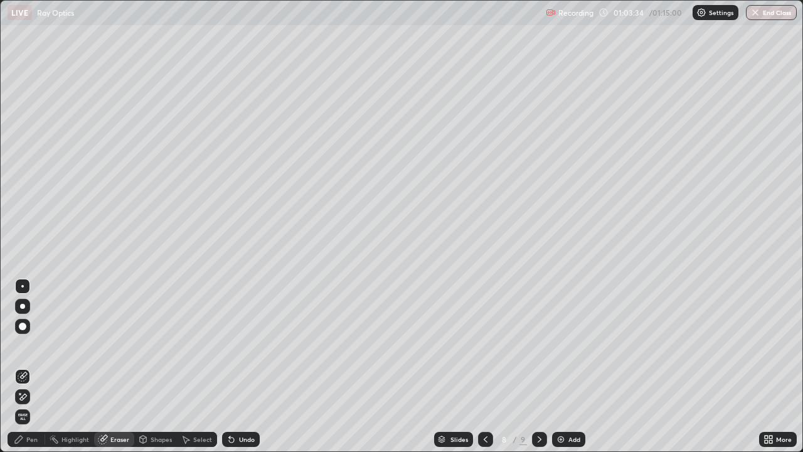
click at [29, 366] on div "Pen" at bounding box center [31, 439] width 11 height 6
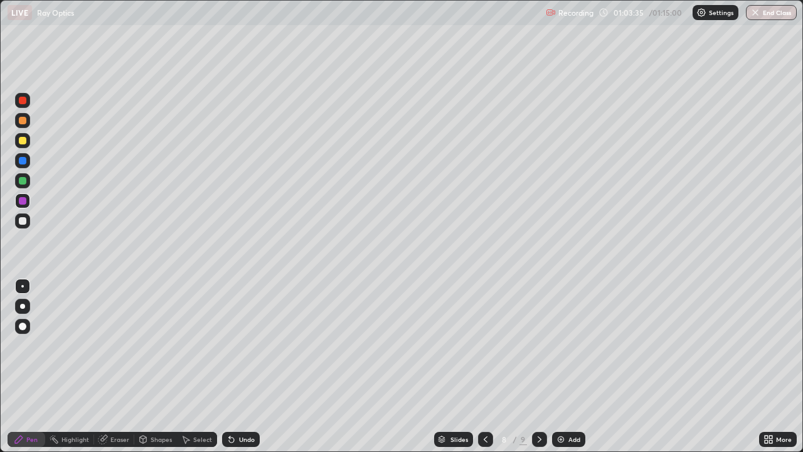
click at [24, 163] on div at bounding box center [23, 161] width 8 height 8
click at [131, 366] on div "Eraser" at bounding box center [114, 439] width 40 height 15
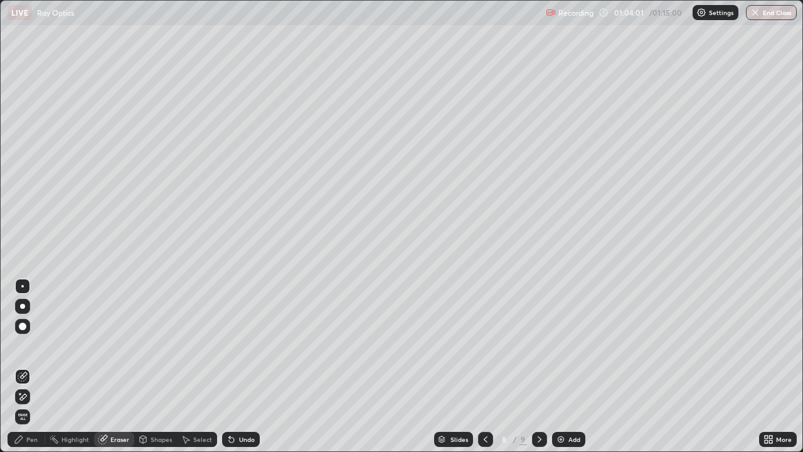
click at [25, 366] on div "Pen" at bounding box center [27, 439] width 38 height 15
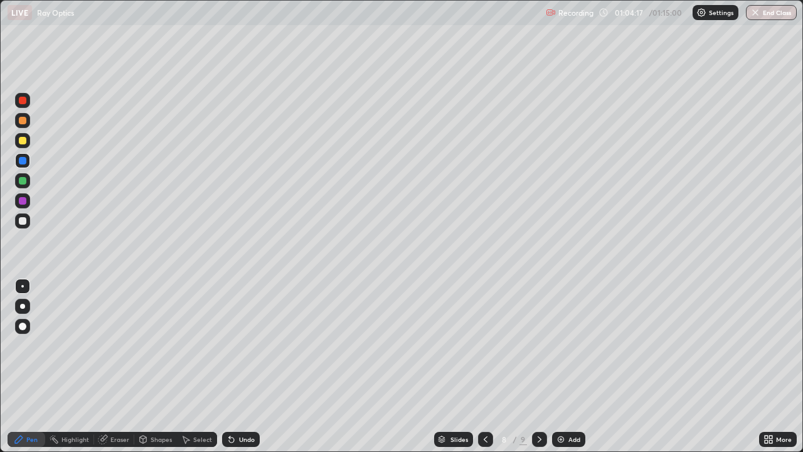
click at [230, 366] on icon at bounding box center [231, 439] width 5 height 5
click at [240, 366] on div "Undo" at bounding box center [241, 439] width 38 height 15
click at [240, 366] on div "Undo" at bounding box center [247, 439] width 16 height 6
click at [235, 366] on div "Undo" at bounding box center [241, 439] width 38 height 15
click at [229, 366] on icon at bounding box center [229, 436] width 1 height 1
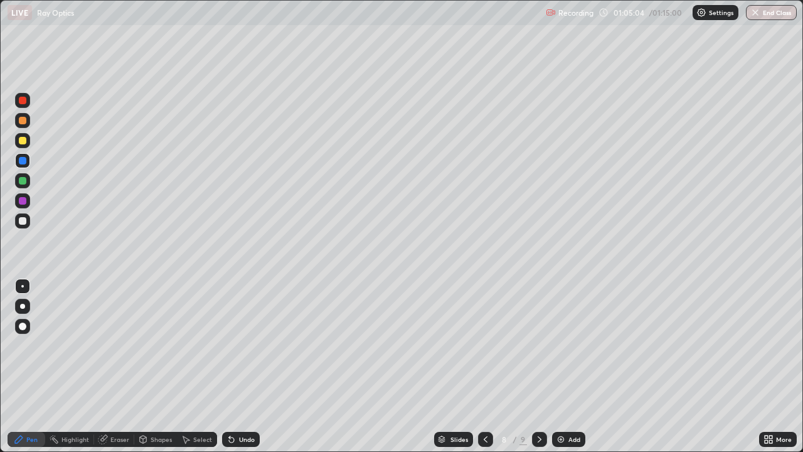
click at [229, 366] on div "Undo" at bounding box center [241, 439] width 38 height 15
click at [228, 366] on div "Undo" at bounding box center [241, 439] width 38 height 15
click at [241, 366] on div "Undo" at bounding box center [247, 439] width 16 height 6
click at [767, 16] on button "End Class" at bounding box center [771, 12] width 51 height 15
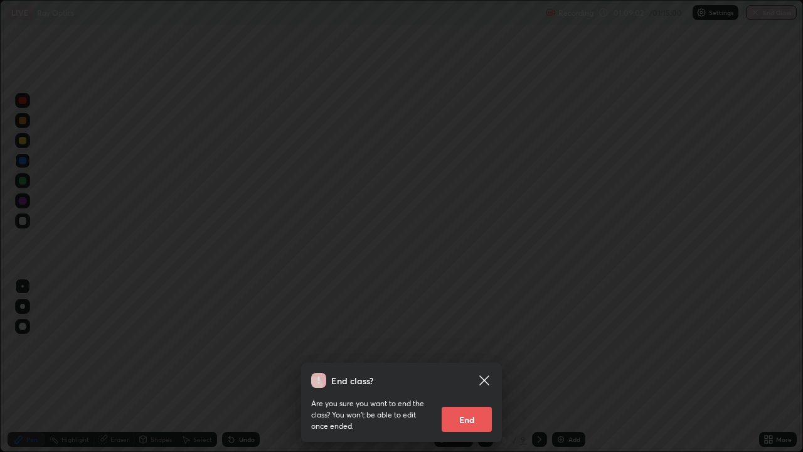
click at [468, 366] on button "End" at bounding box center [467, 419] width 50 height 25
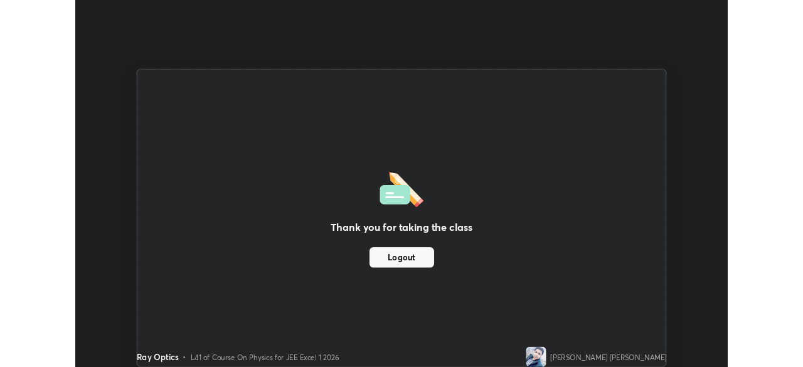
scroll to position [62381, 61945]
